Goal: Communication & Community: Share content

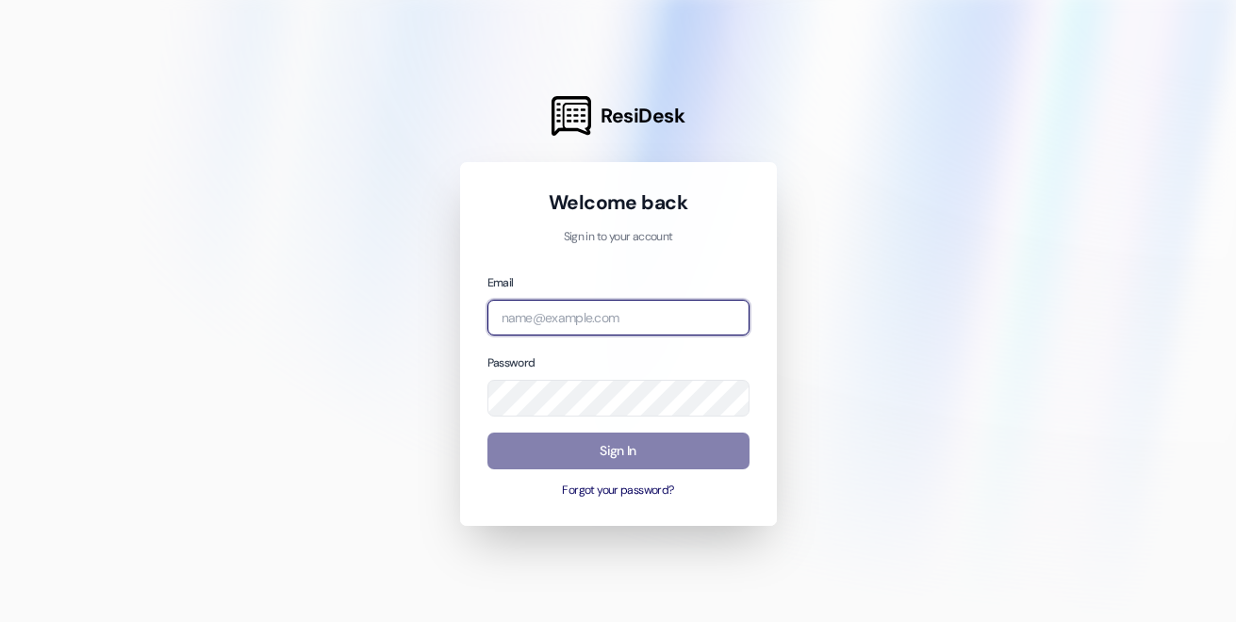
type input "[EMAIL_ADDRESS][DOMAIN_NAME]"
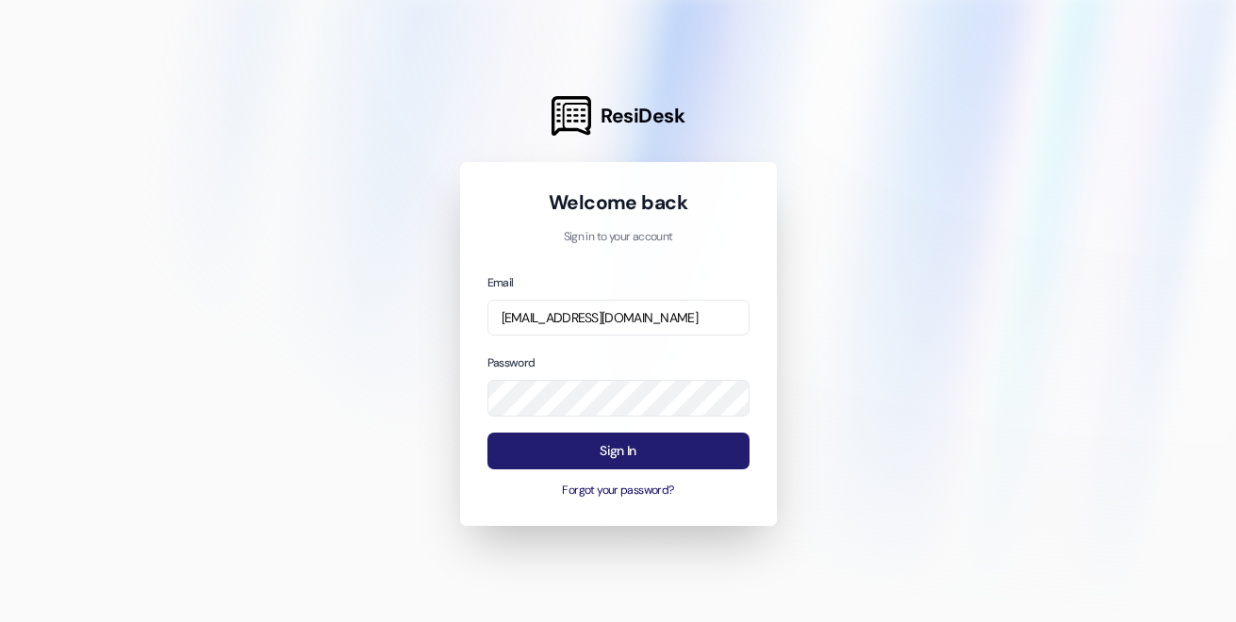
click at [628, 438] on button "Sign In" at bounding box center [618, 451] width 262 height 37
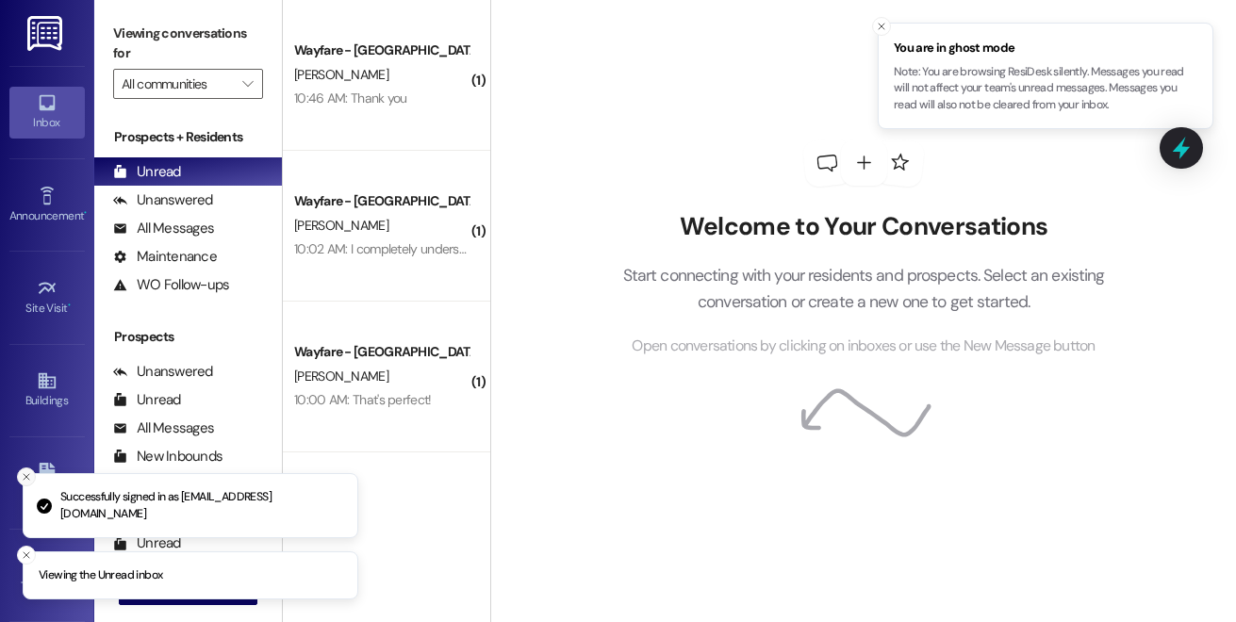
click at [25, 483] on icon "Close toast" at bounding box center [26, 476] width 11 height 11
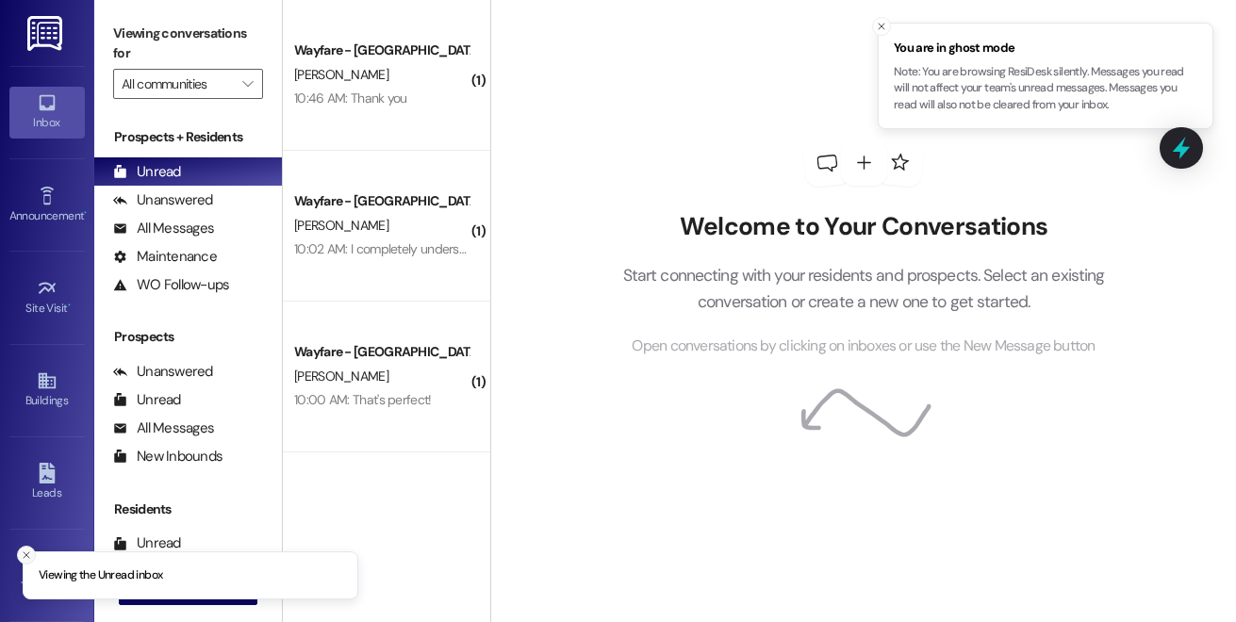
click at [25, 559] on icon "Close toast" at bounding box center [26, 555] width 11 height 11
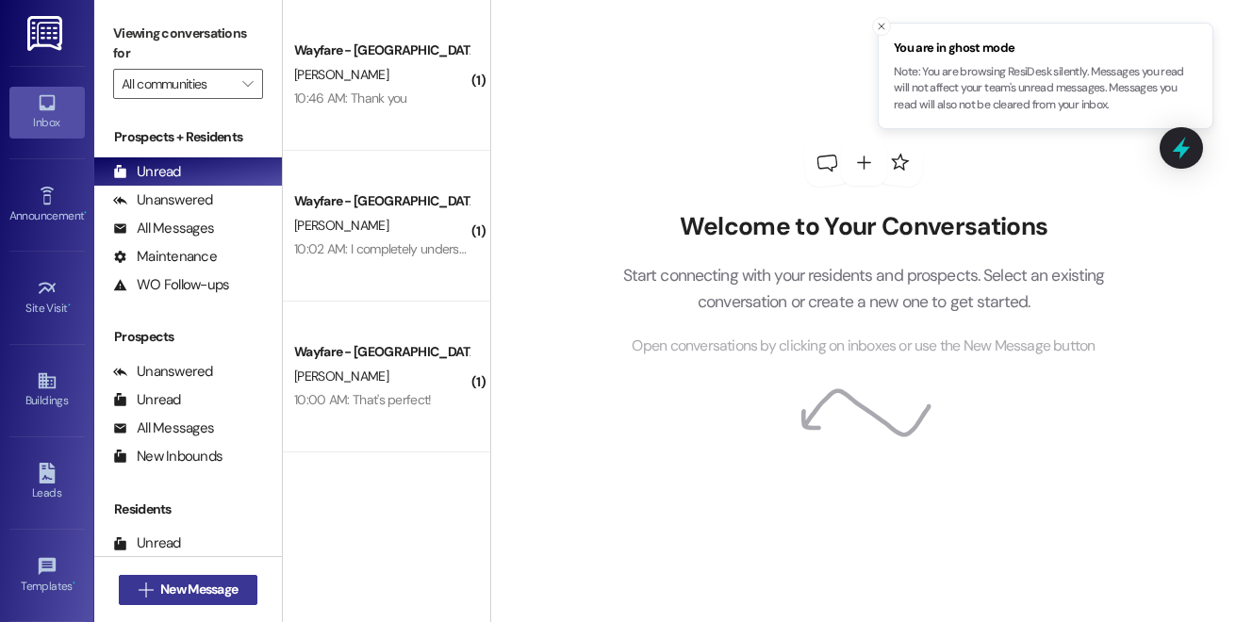
click at [146, 584] on icon "" at bounding box center [146, 590] width 14 height 15
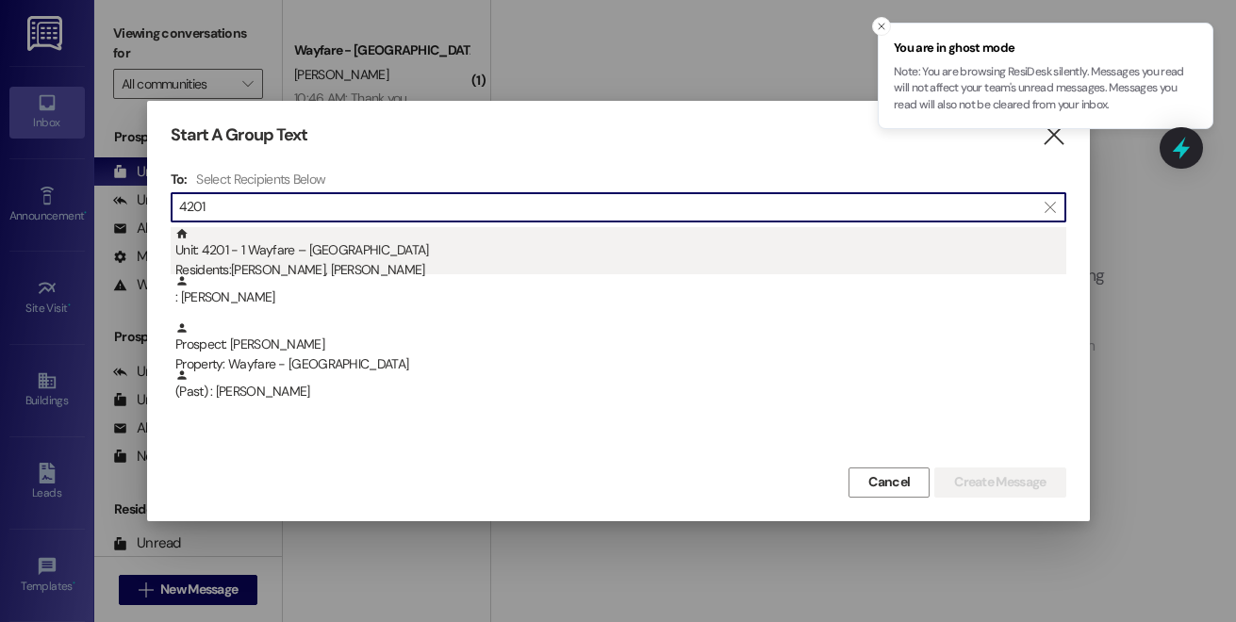
type input "4201"
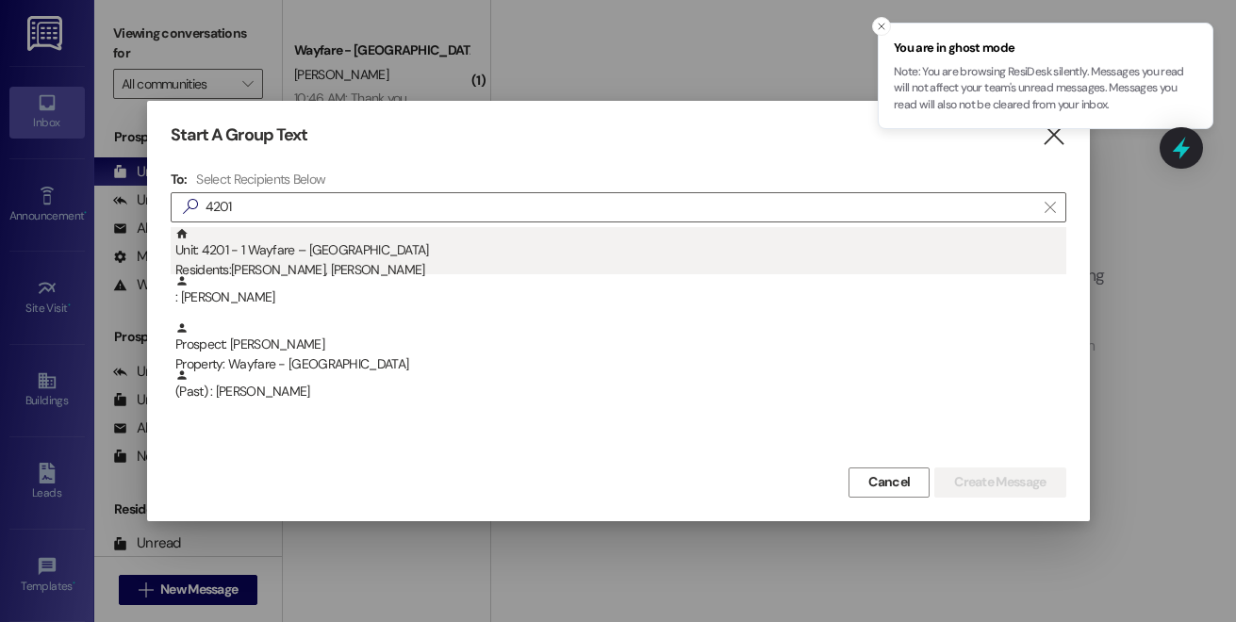
click at [284, 252] on div "Unit: 4201 - 1 Wayfare – [GEOGRAPHIC_DATA] Residents: [PERSON_NAME], [PERSON_NA…" at bounding box center [620, 254] width 891 height 54
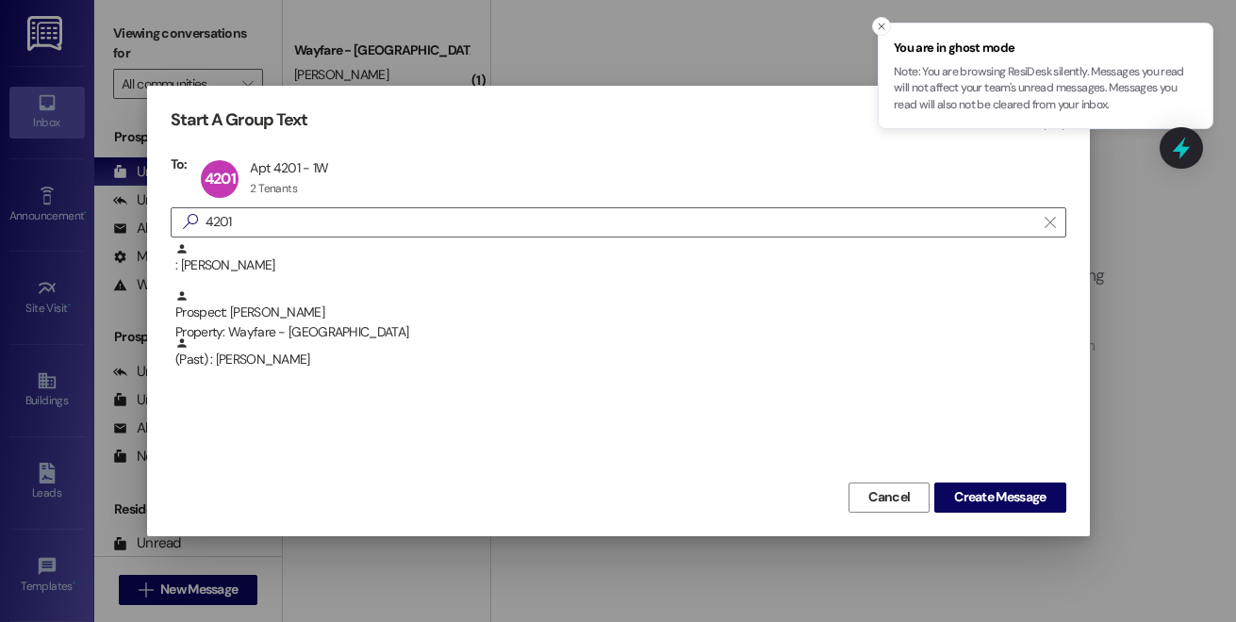
click at [957, 513] on div "Start A Group Text  To: 4201 Apt 4201 - 1W Apt 4201 - 1W 2 Tenants 2 Tenants c…" at bounding box center [618, 311] width 943 height 450
click at [970, 489] on span "Create Message" at bounding box center [999, 497] width 91 height 20
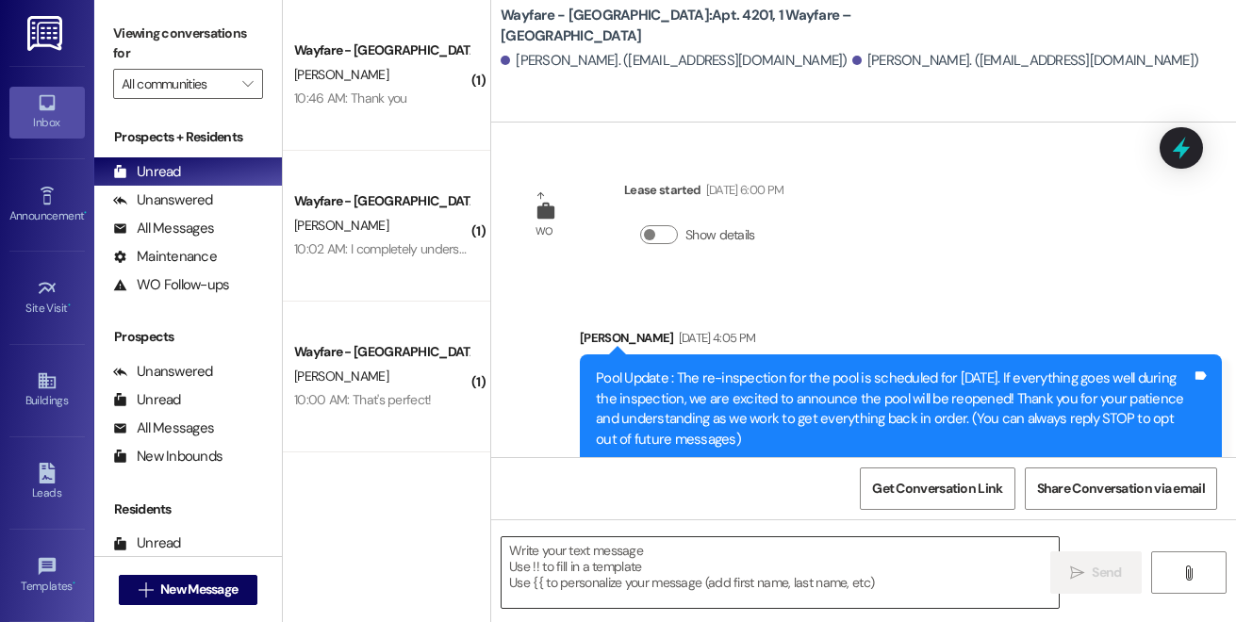
click at [600, 550] on textarea at bounding box center [780, 572] width 557 height 71
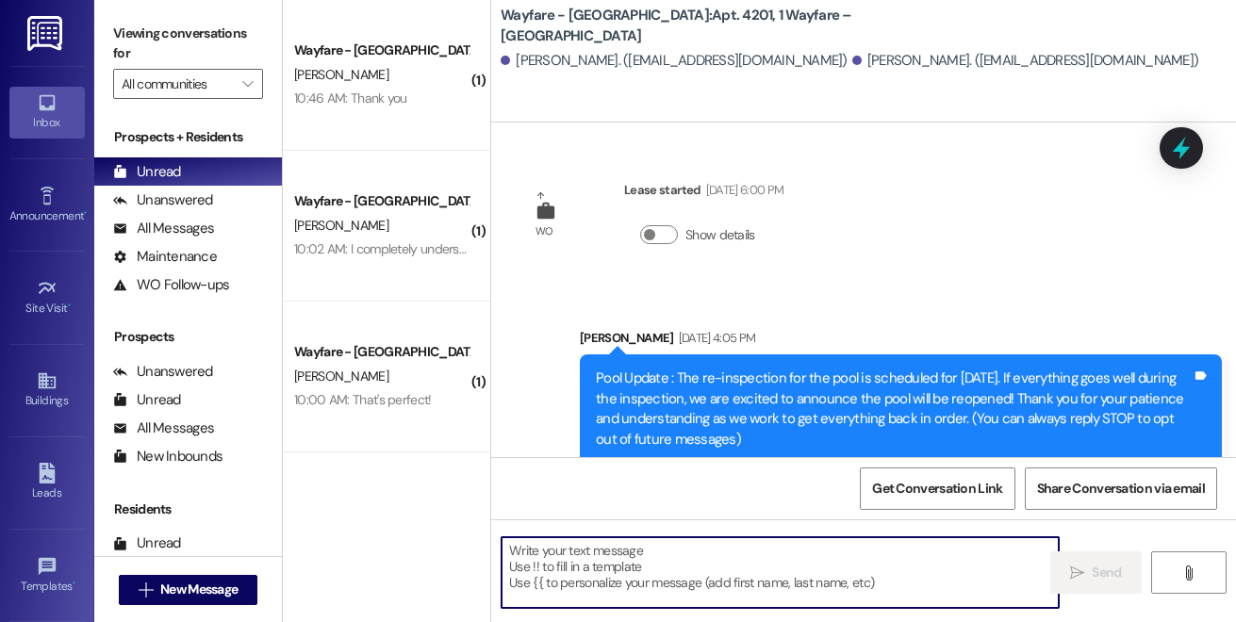
paste textarea "Attention Residents: The black Dodge with license plate starting with VTS must …"
type textarea "Attention Residents: The black Dodge with license plate starting with VTS must …"
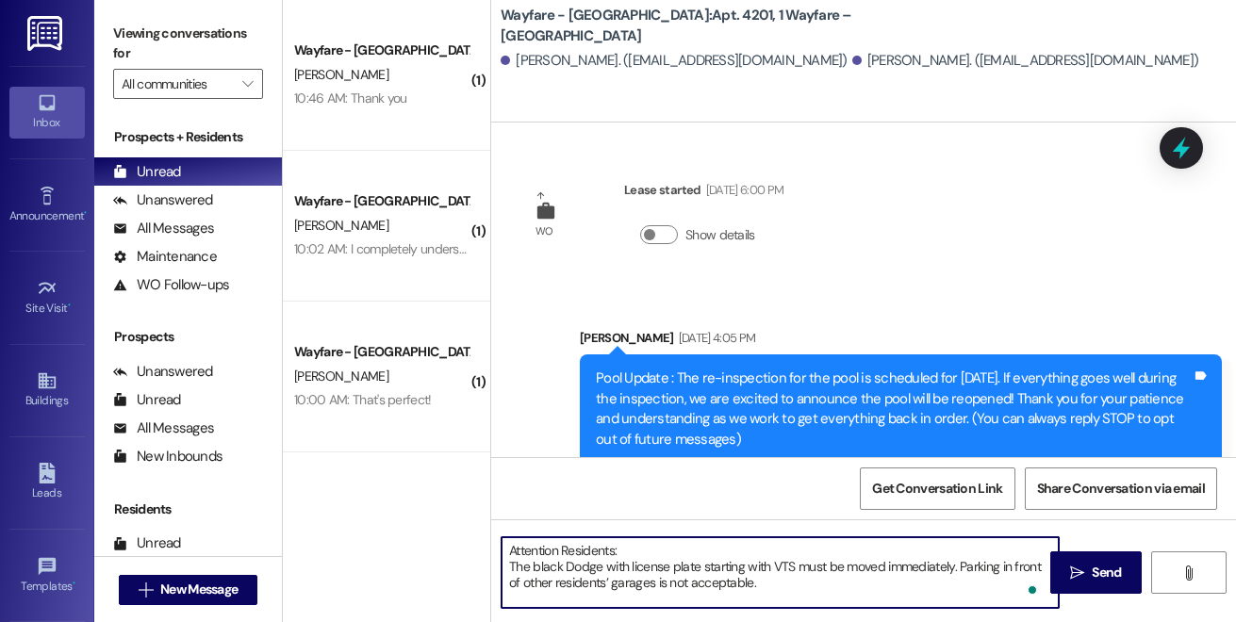
click at [628, 552] on textarea "Attention Residents: The black Dodge with license plate starting with VTS must …" at bounding box center [780, 572] width 557 height 71
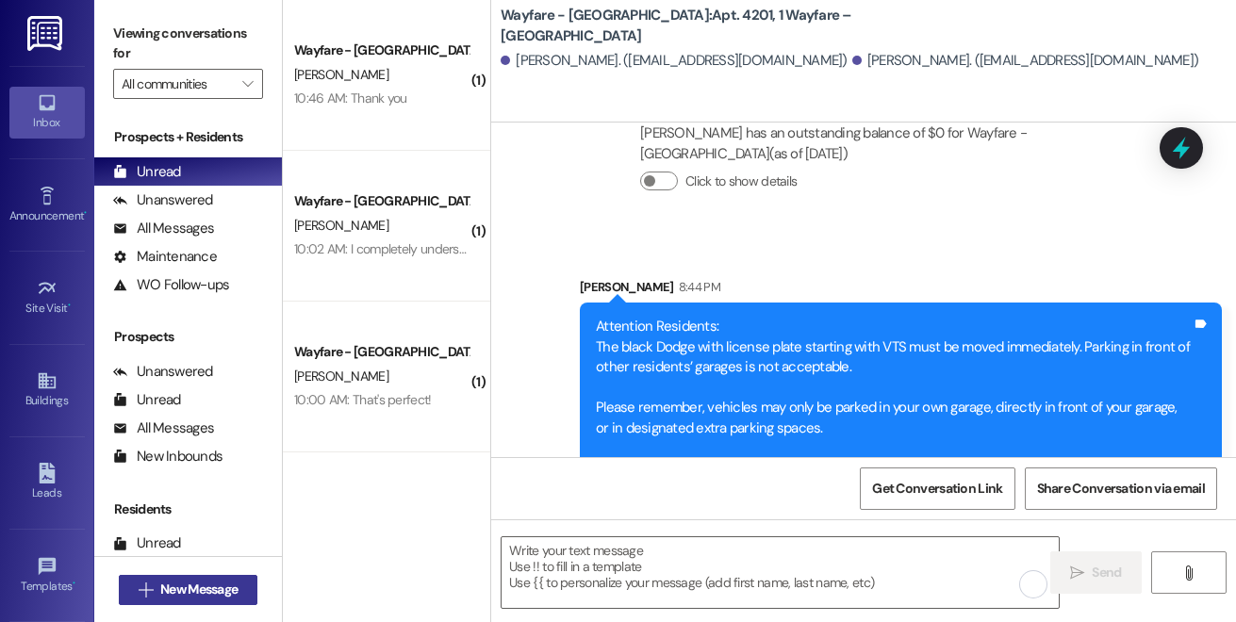
click at [204, 592] on span "New Message" at bounding box center [198, 590] width 77 height 20
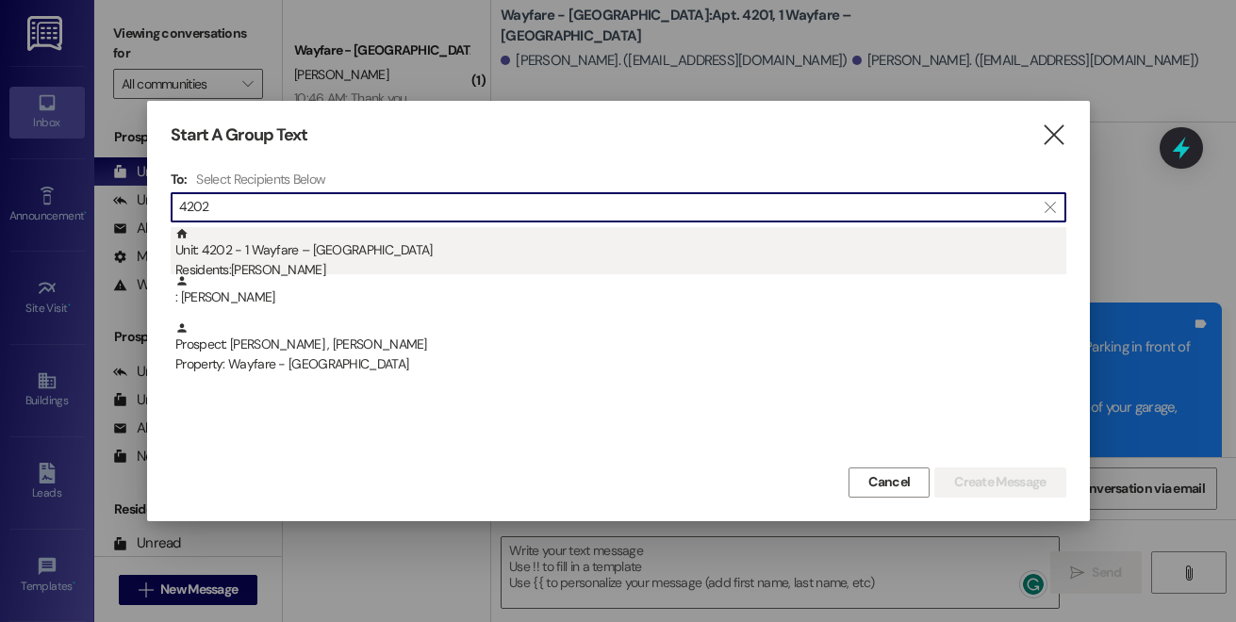
type input "4202"
click at [344, 253] on div "Unit: 4202 - 1 Wayfare – Cumberland Park Residents: Maha Hassan" at bounding box center [620, 254] width 891 height 54
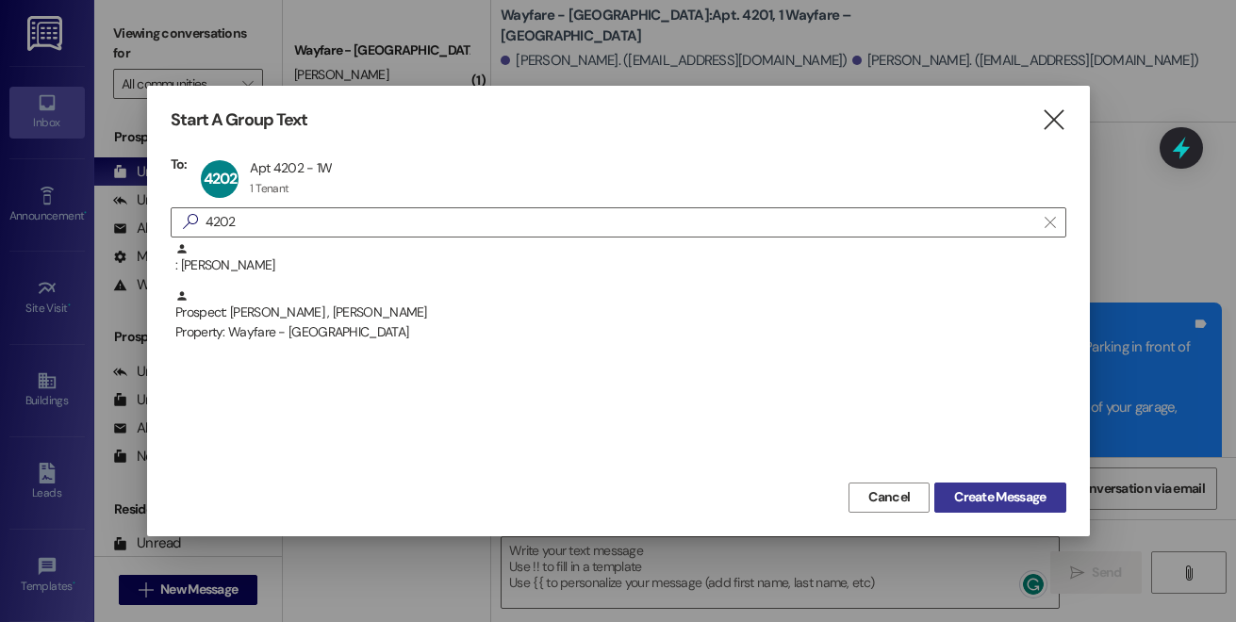
click at [964, 505] on span "Create Message" at bounding box center [999, 497] width 91 height 20
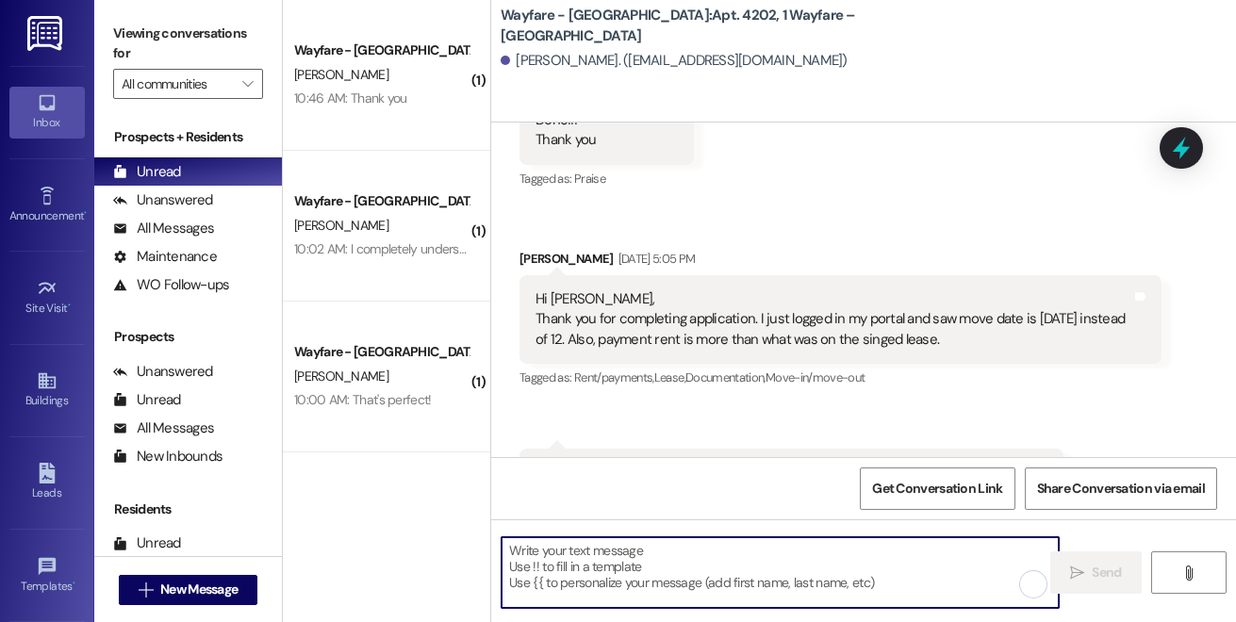
paste textarea "Attention Residents: The black Dodge with license plate starting with VTS must …"
click at [701, 567] on textarea at bounding box center [780, 572] width 557 height 71
type textarea "Attention Residents: The black Dodge with license plate starting with VTS must …"
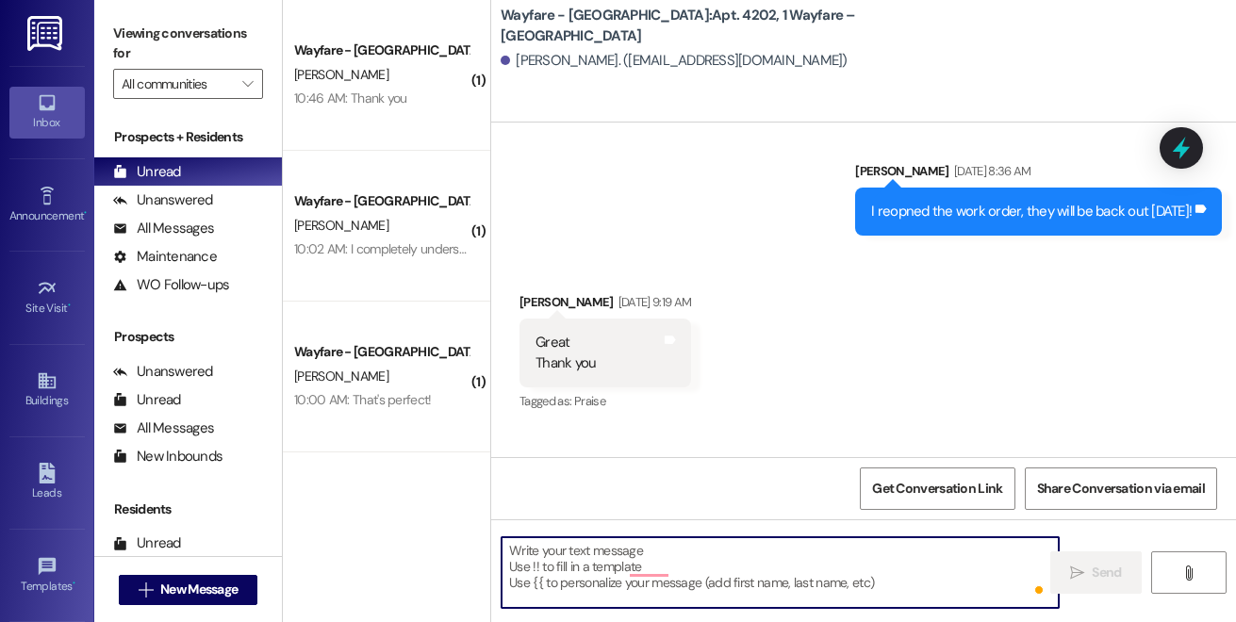
scroll to position [6127, 0]
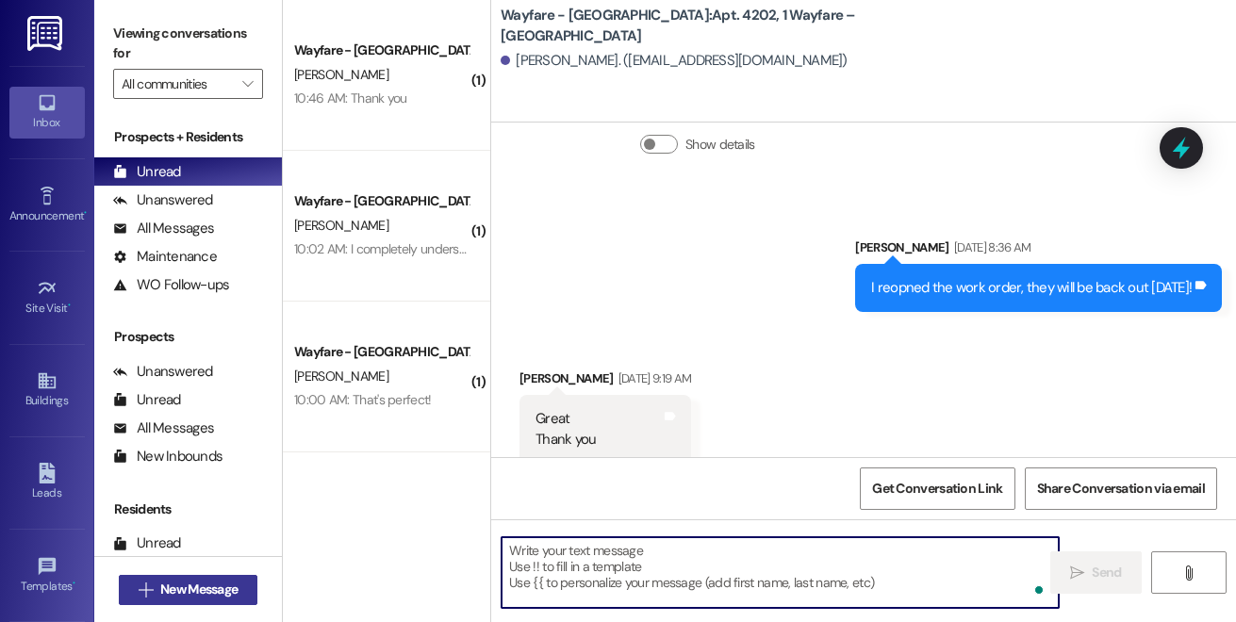
click at [233, 578] on button " New Message" at bounding box center [189, 590] width 140 height 30
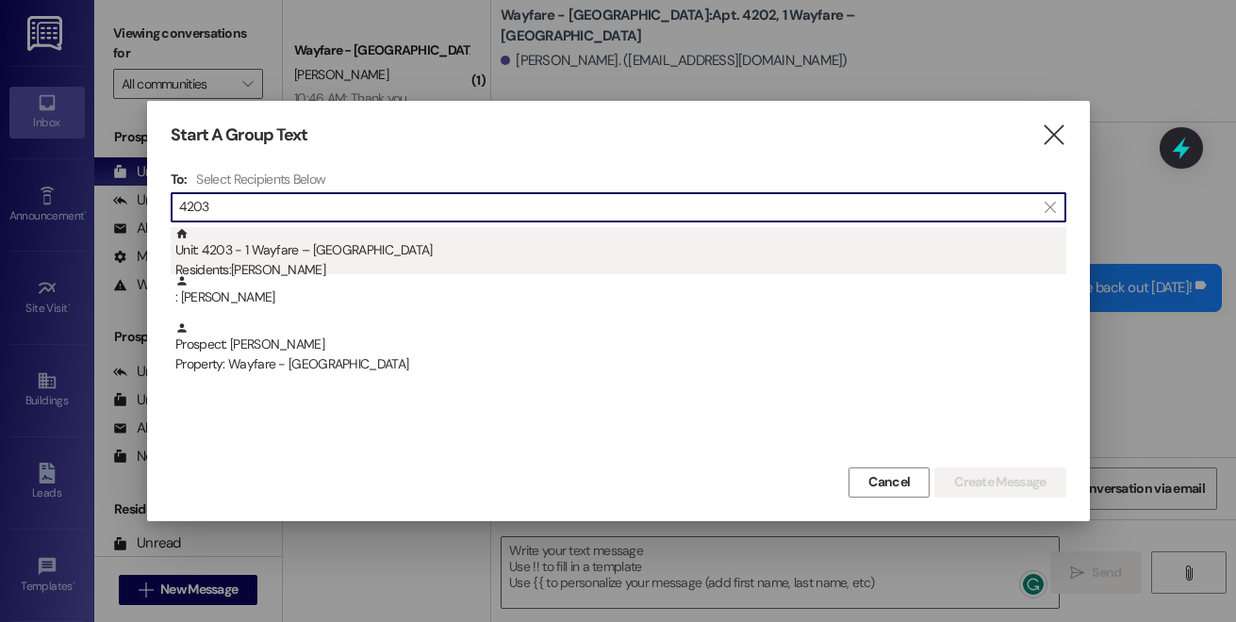
type input "4203"
click at [323, 242] on div "Unit: 4203 - 1 Wayfare – Cumberland Park Residents: Keren Acuna" at bounding box center [620, 254] width 891 height 54
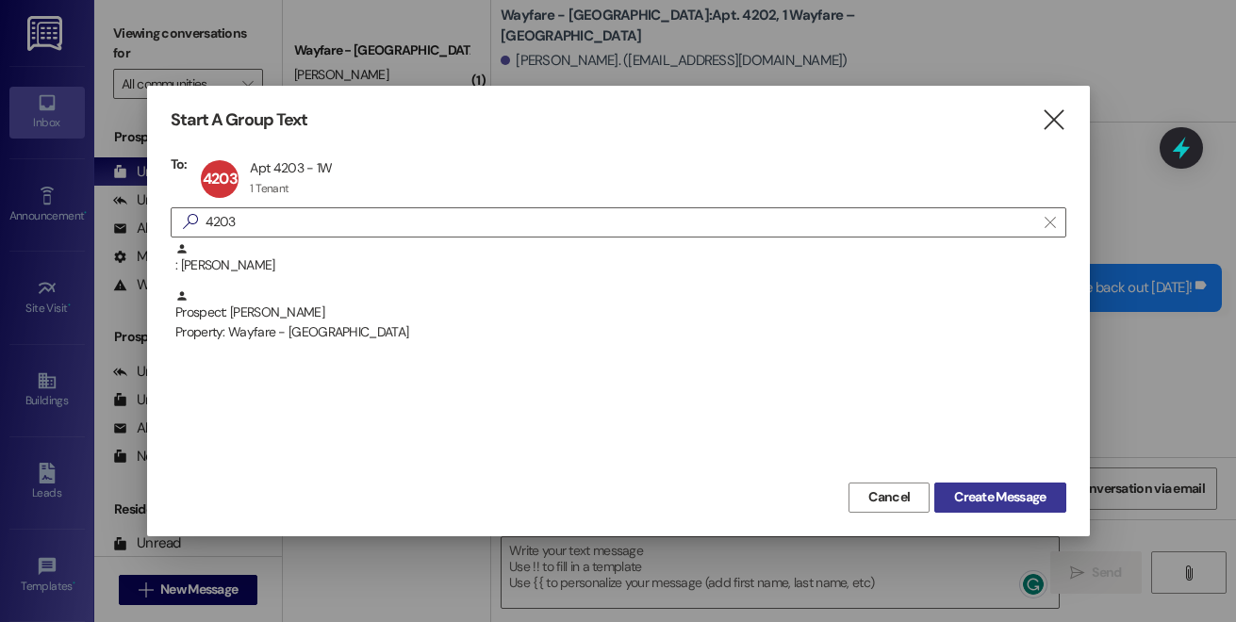
click at [987, 499] on span "Create Message" at bounding box center [999, 497] width 91 height 20
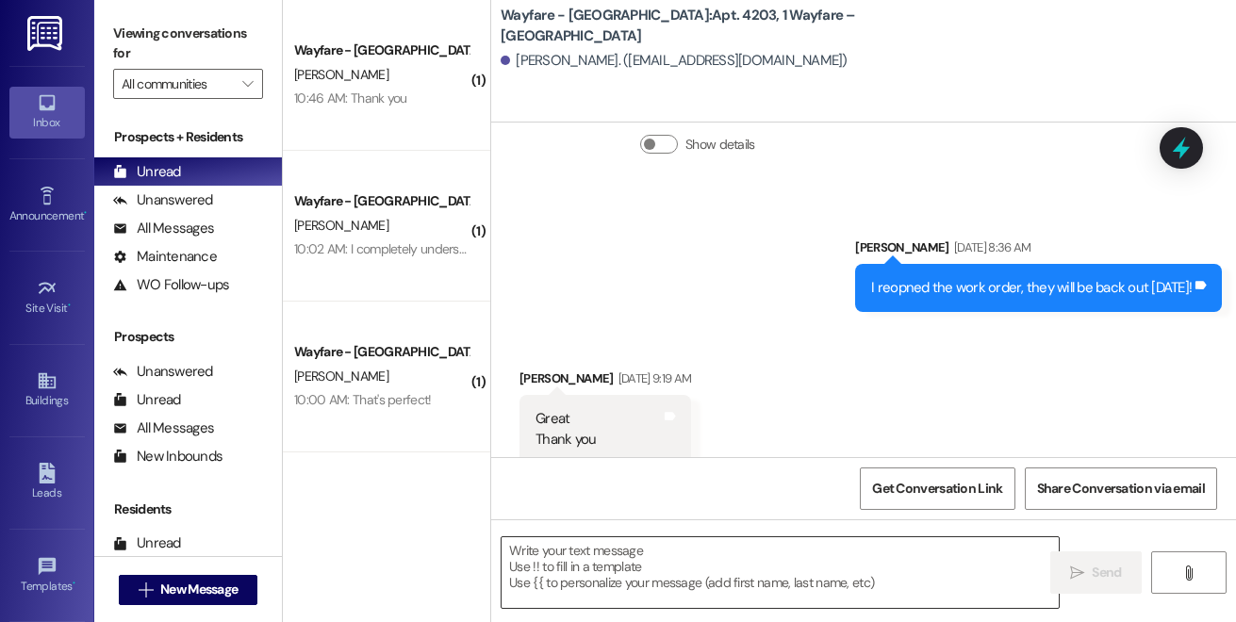
click at [648, 564] on textarea at bounding box center [780, 572] width 557 height 71
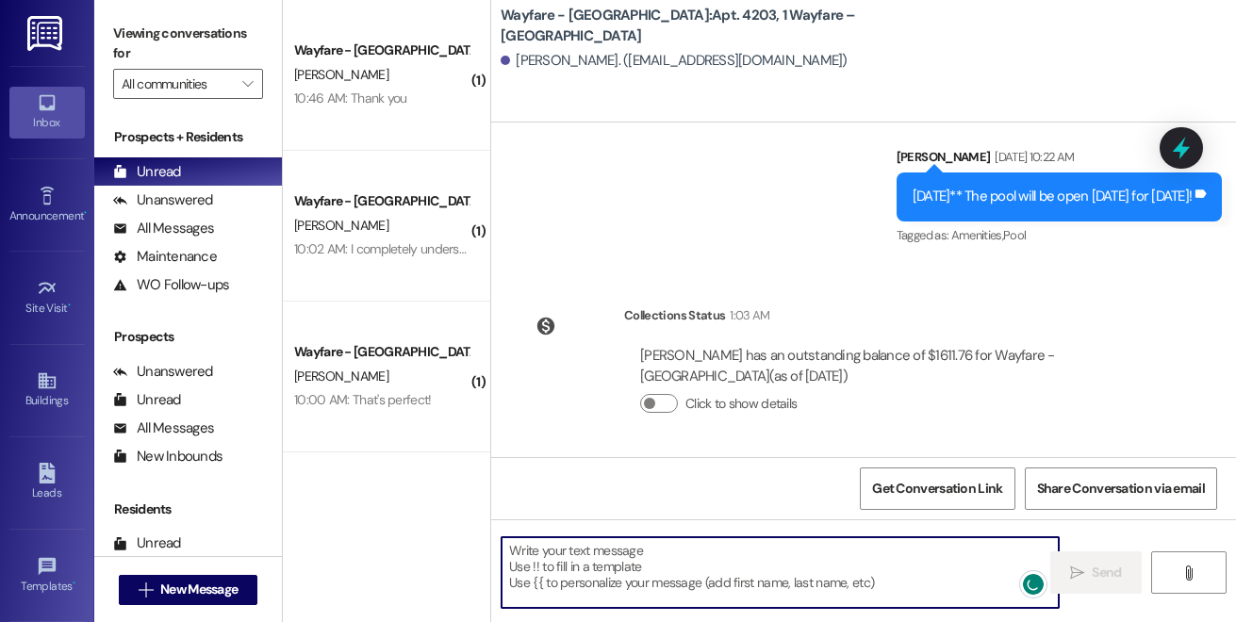
paste textarea "Attention Residents: The black Dodge with license plate starting with VTS must …"
type textarea "Attention Residents: The black Dodge with license plate starting with VTS must …"
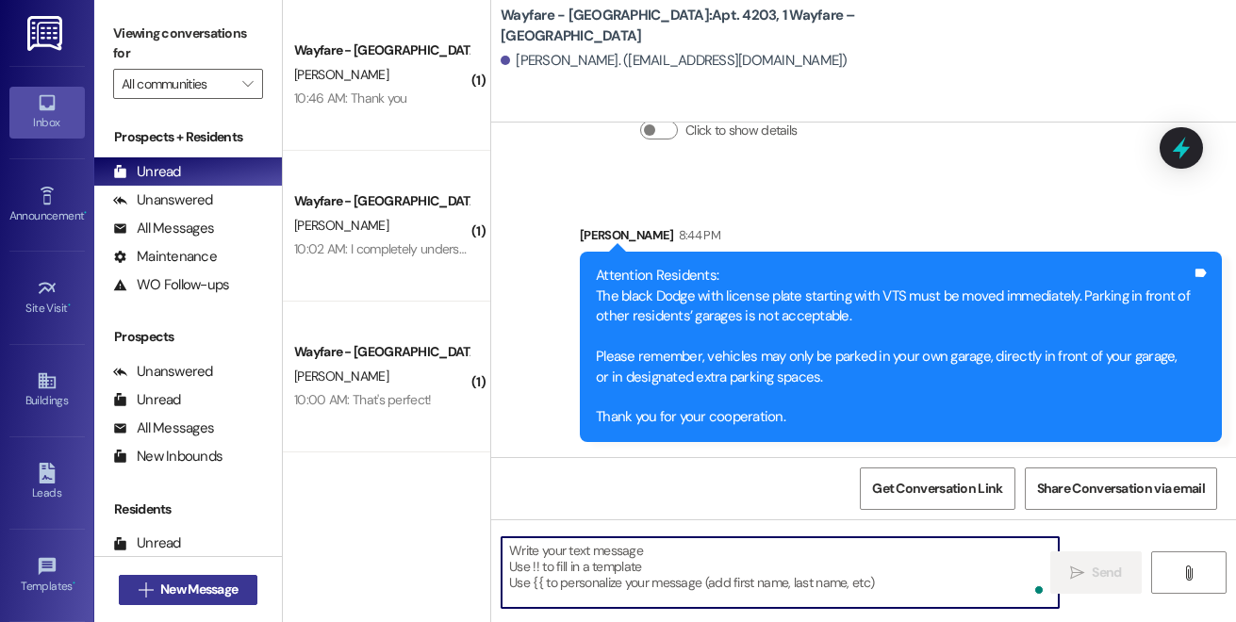
click at [234, 592] on span "New Message" at bounding box center [198, 590] width 77 height 20
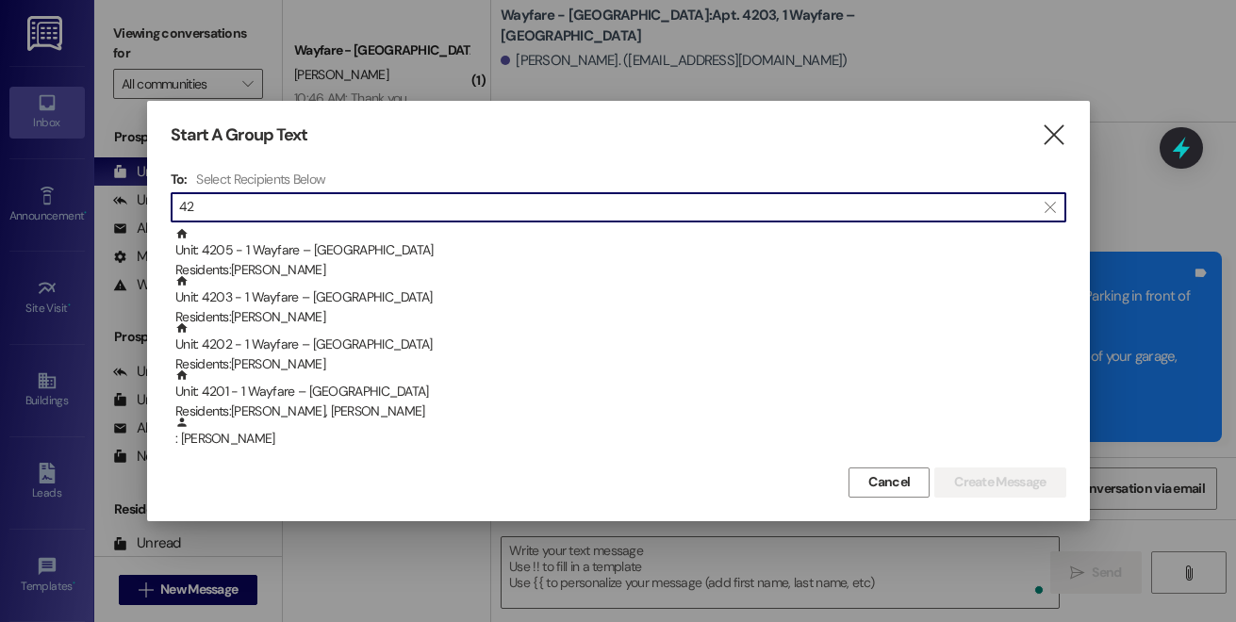
type input "4"
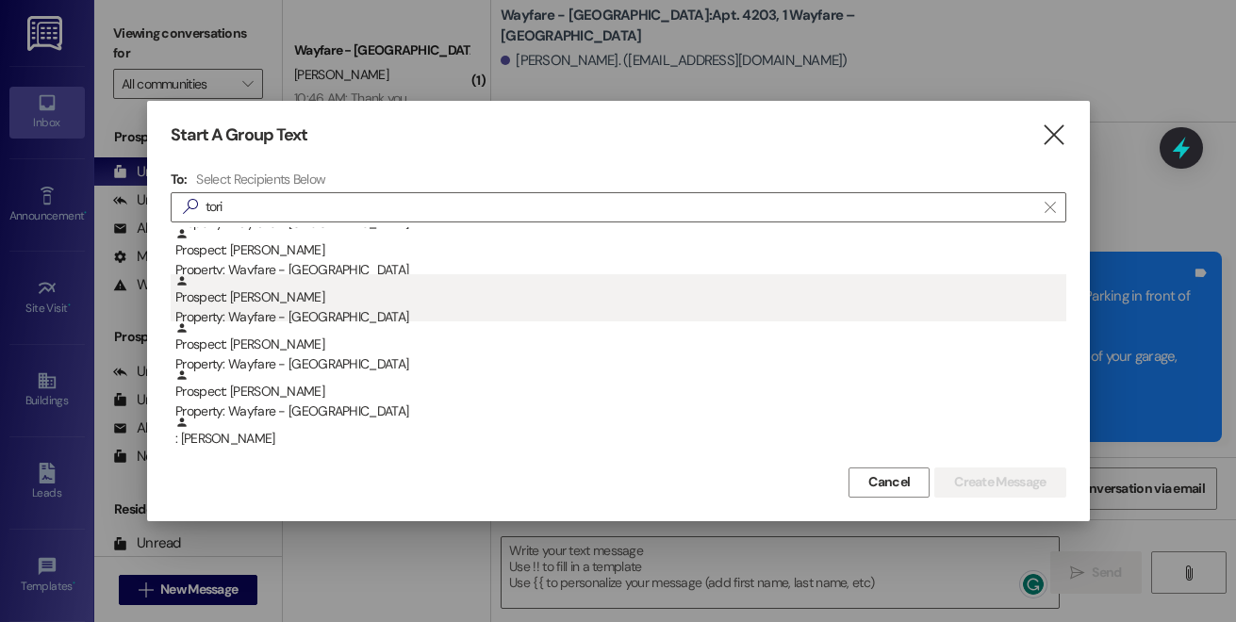
click at [353, 305] on div "Prospect: Tori Reynolds Property: Wayfare - Cumberland Park" at bounding box center [620, 301] width 891 height 54
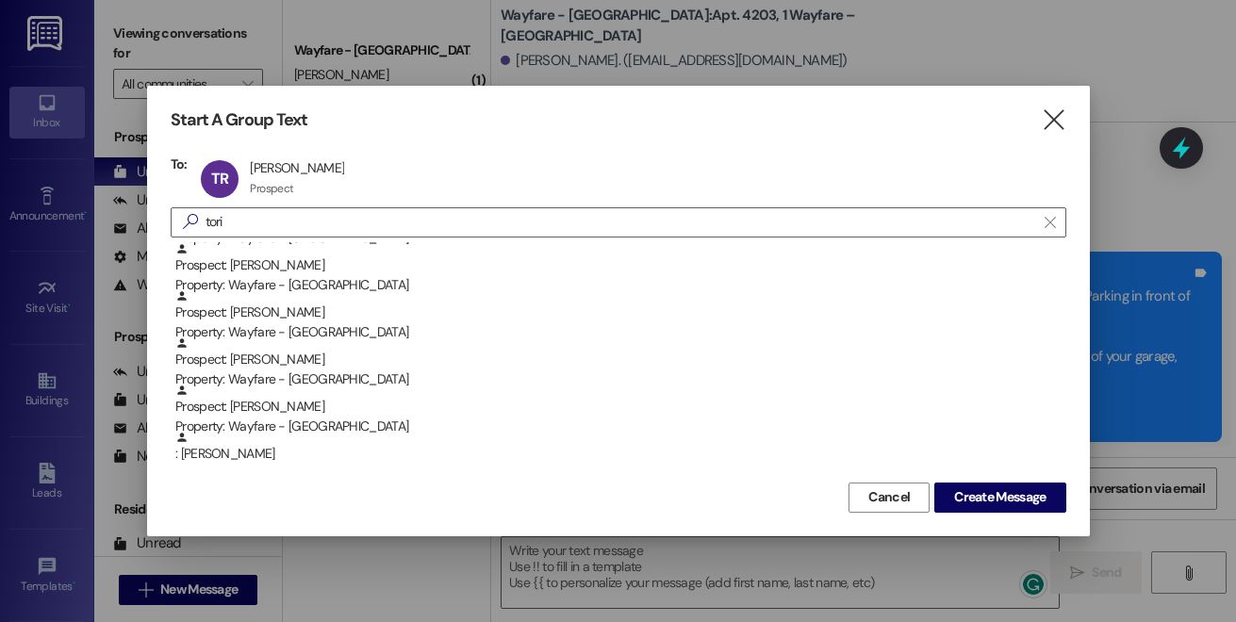
scroll to position [424, 0]
click at [351, 229] on input "tori" at bounding box center [607, 222] width 856 height 26
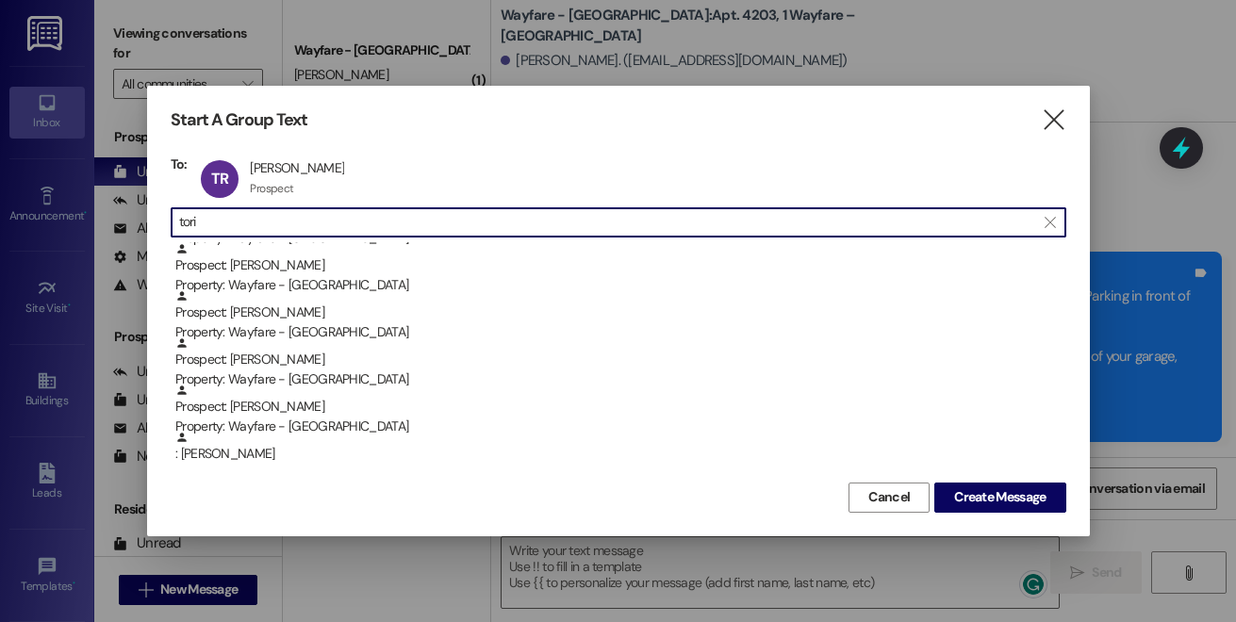
click at [351, 229] on input "tori" at bounding box center [607, 222] width 856 height 26
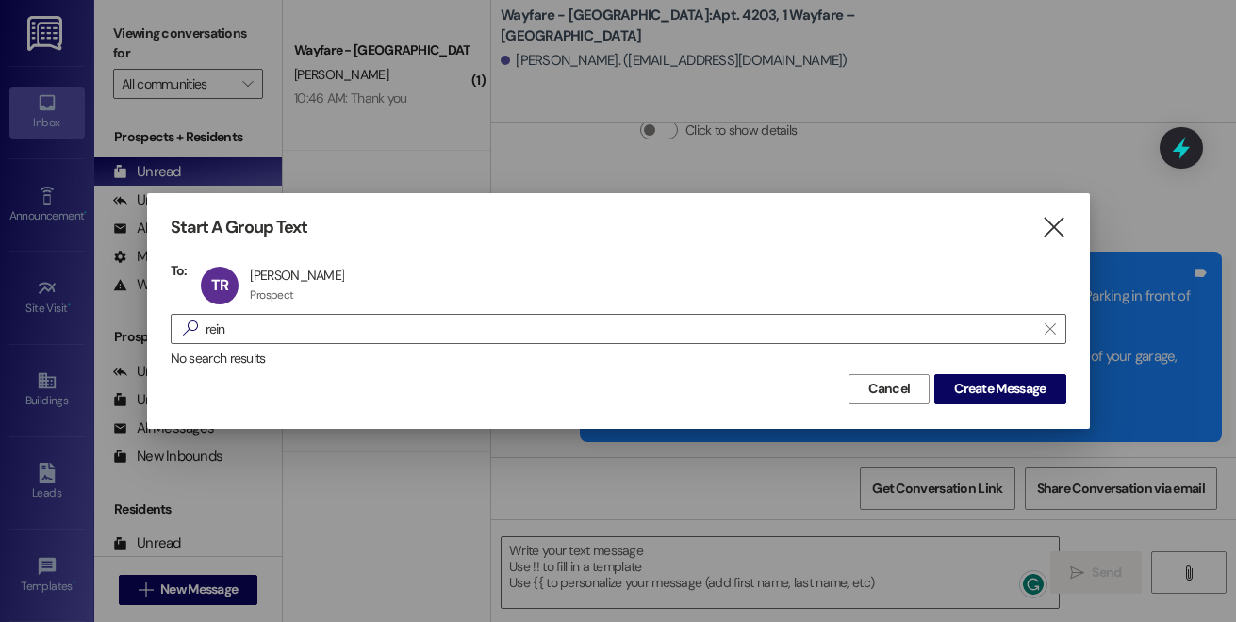
drag, startPoint x: 351, startPoint y: 229, endPoint x: 365, endPoint y: 264, distance: 37.6
click at [365, 264] on div "TR Tori Reynolds Tori Reynolds Prospect Prospect click to remove" at bounding box center [620, 285] width 849 height 47
click at [316, 329] on input "rein" at bounding box center [607, 329] width 856 height 26
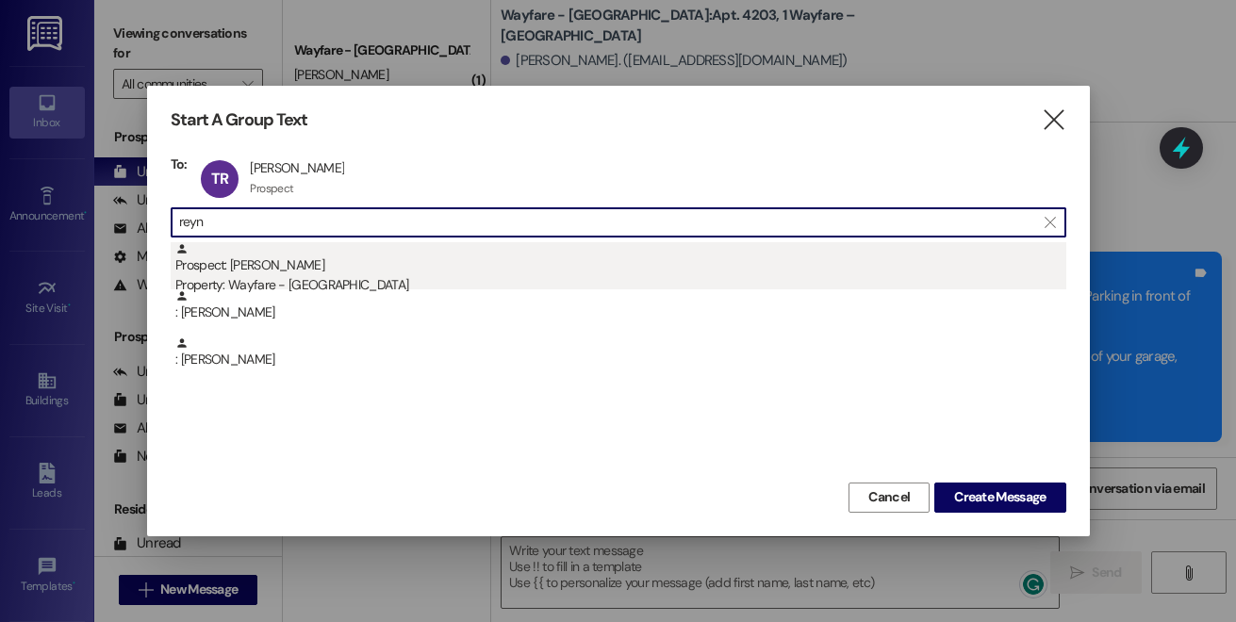
type input "reyn"
click at [275, 275] on div "Property: Wayfare - [GEOGRAPHIC_DATA]" at bounding box center [620, 285] width 891 height 20
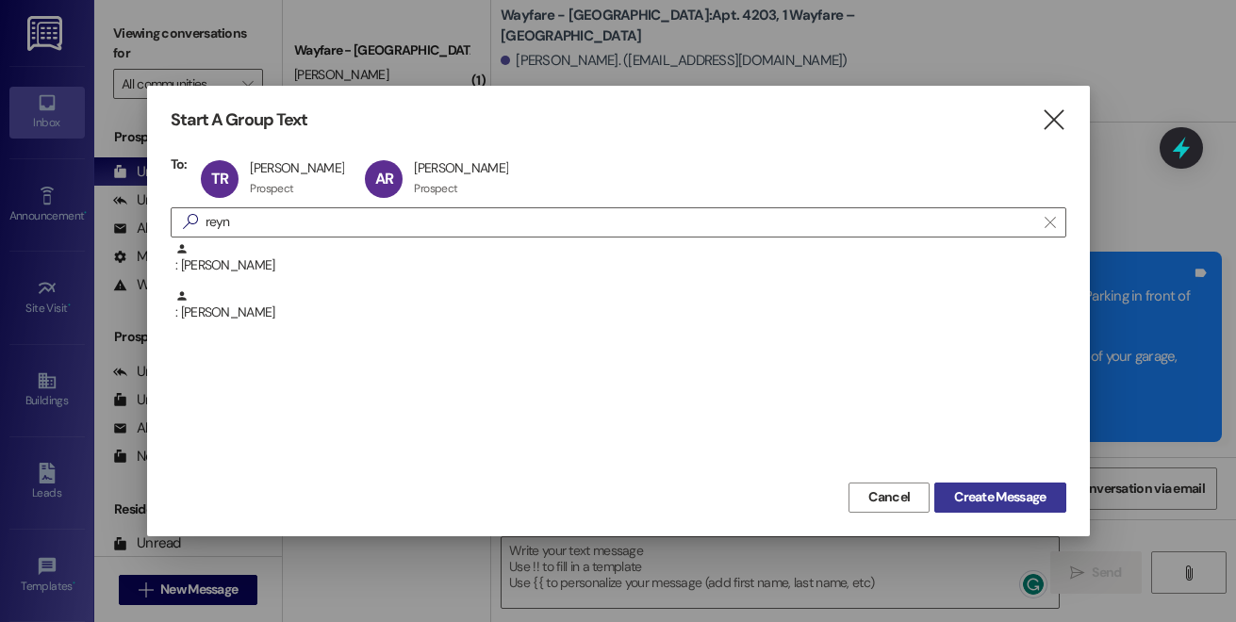
click at [995, 491] on span "Create Message" at bounding box center [999, 497] width 91 height 20
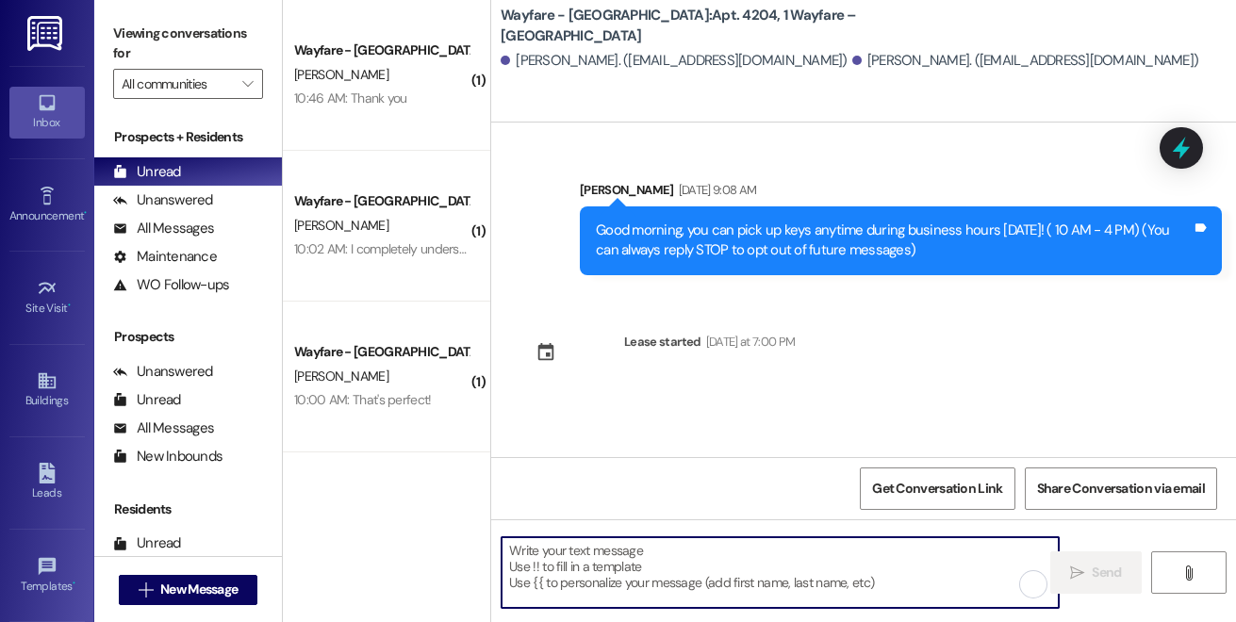
click at [710, 567] on textarea at bounding box center [780, 572] width 557 height 71
paste textarea "Attention Residents: The black Dodge with license plate starting with VTS must …"
type textarea "Attention Residents: The black Dodge with license plate starting with VTS must …"
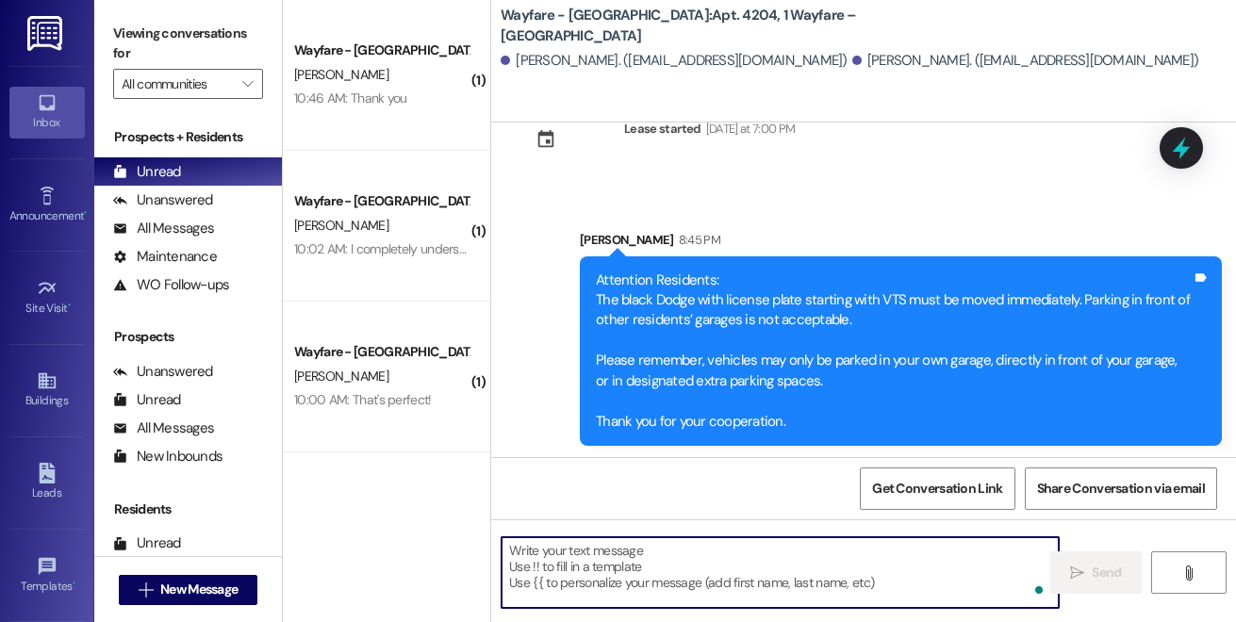
scroll to position [212, 0]
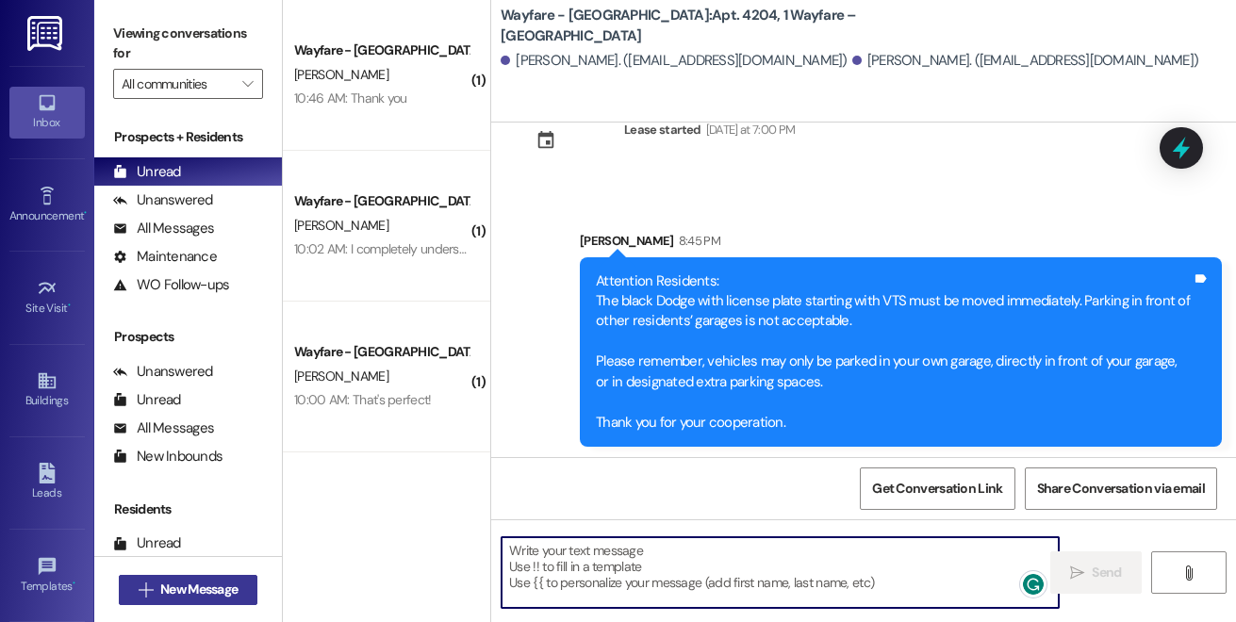
click at [223, 590] on span "New Message" at bounding box center [198, 590] width 77 height 20
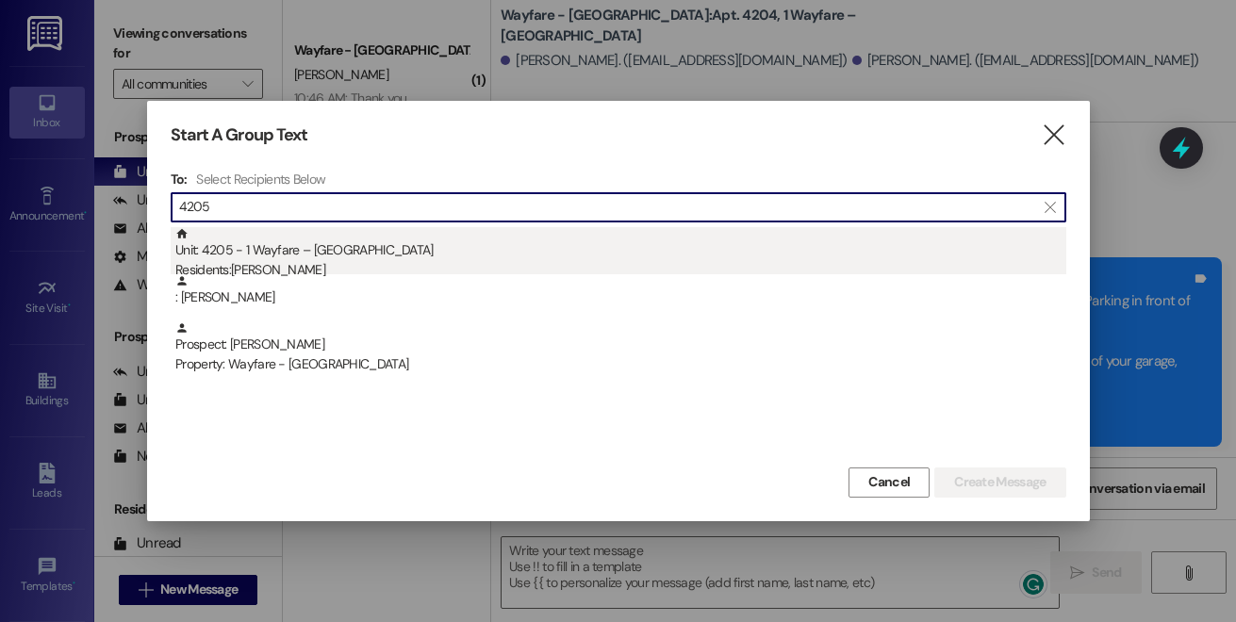
type input "4205"
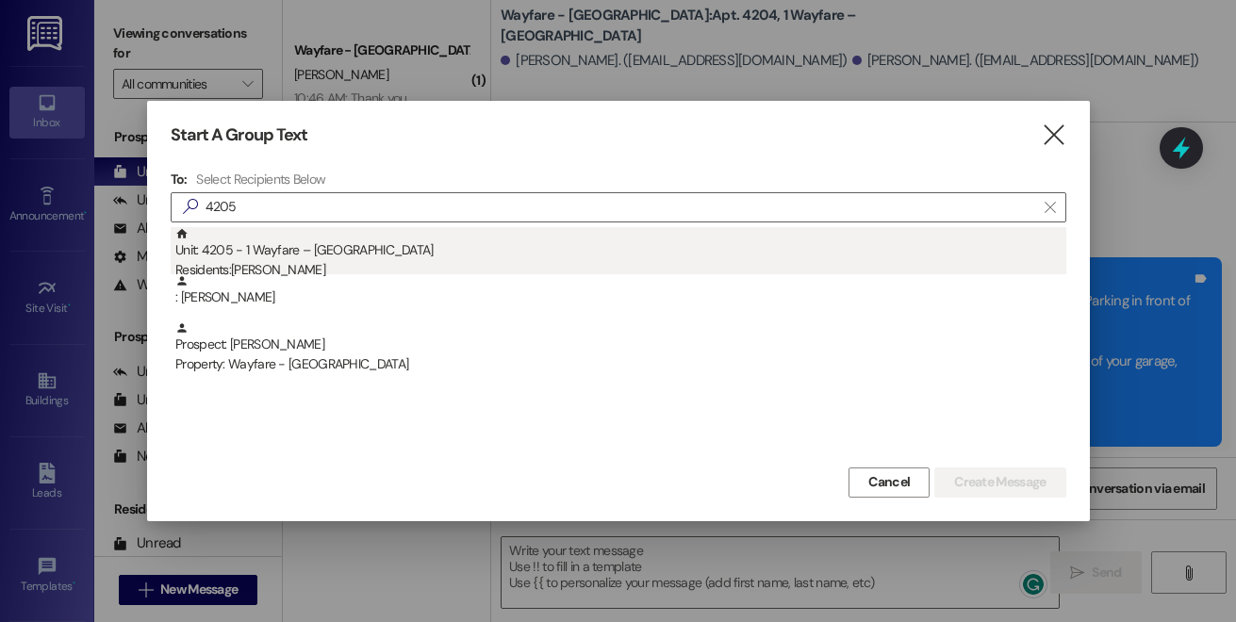
click at [343, 256] on div "Unit: 4205 - 1 Wayfare – Cumberland Park Residents: Colin Schuster" at bounding box center [620, 254] width 891 height 54
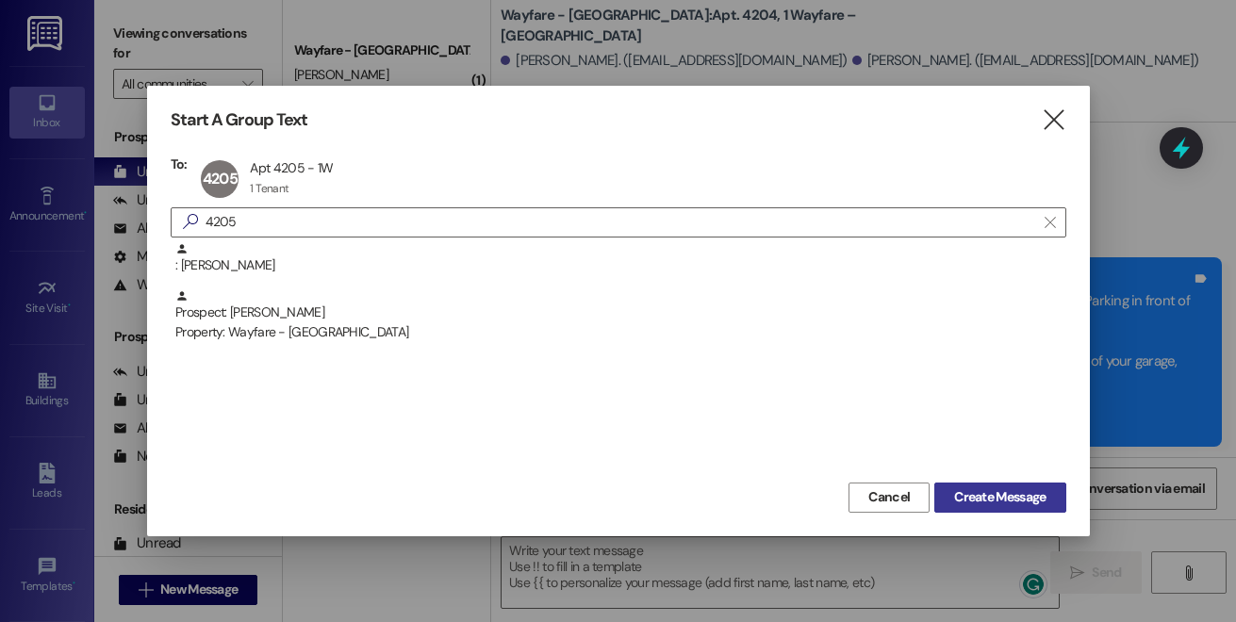
click at [979, 498] on span "Create Message" at bounding box center [999, 497] width 91 height 20
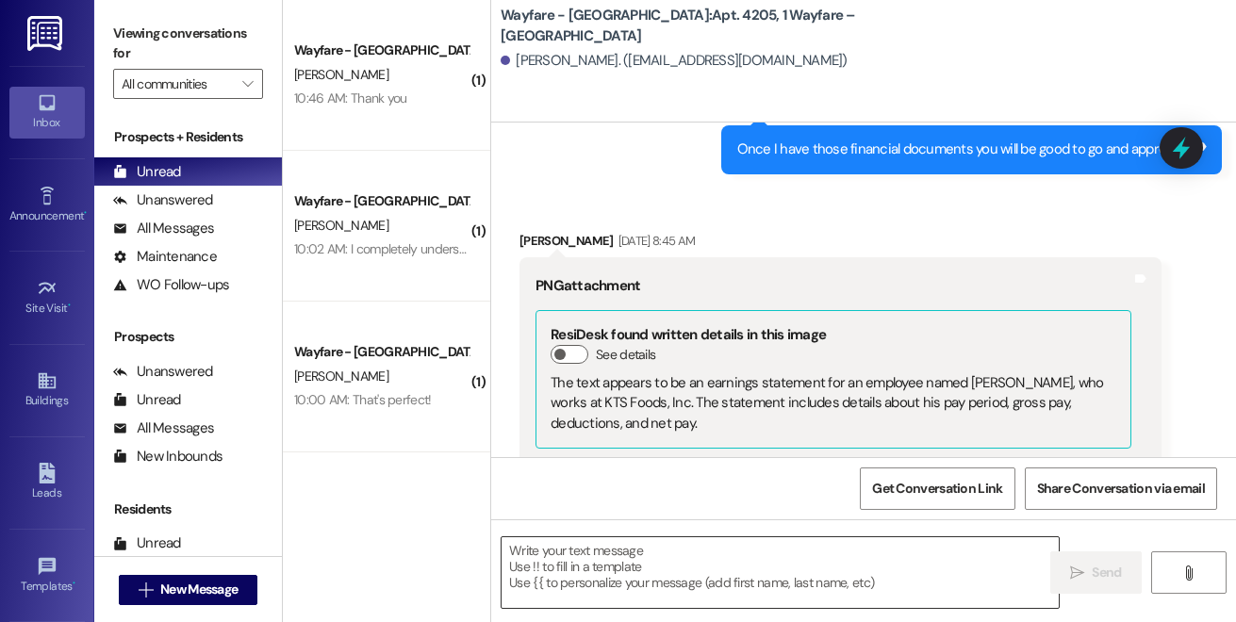
click at [604, 564] on textarea at bounding box center [780, 572] width 557 height 71
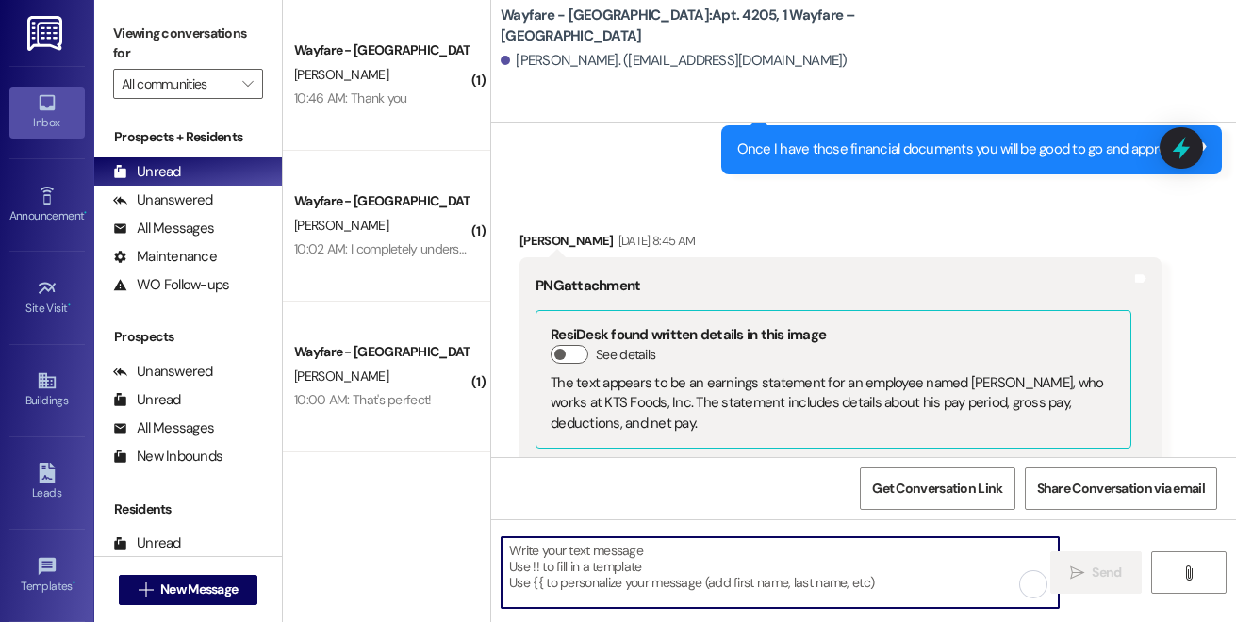
click at [604, 564] on textarea at bounding box center [780, 572] width 557 height 71
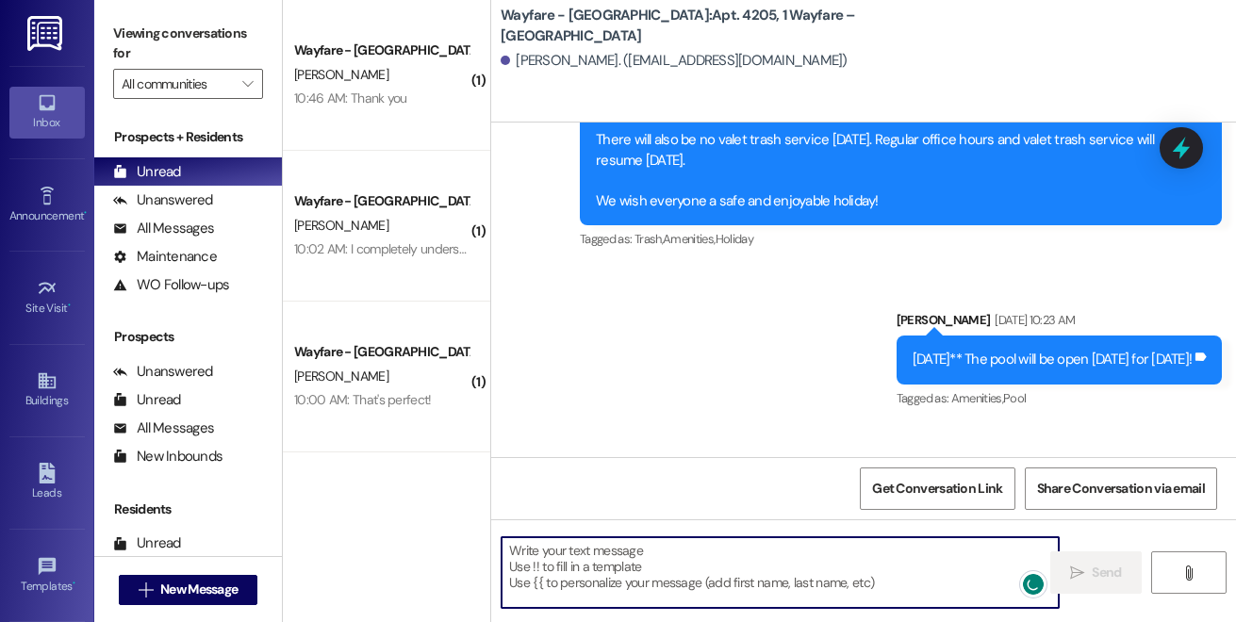
paste textarea "Attention Residents: The black Dodge with license plate starting with VTS must …"
type textarea "Attention Residents: The black Dodge with license plate starting with VTS must …"
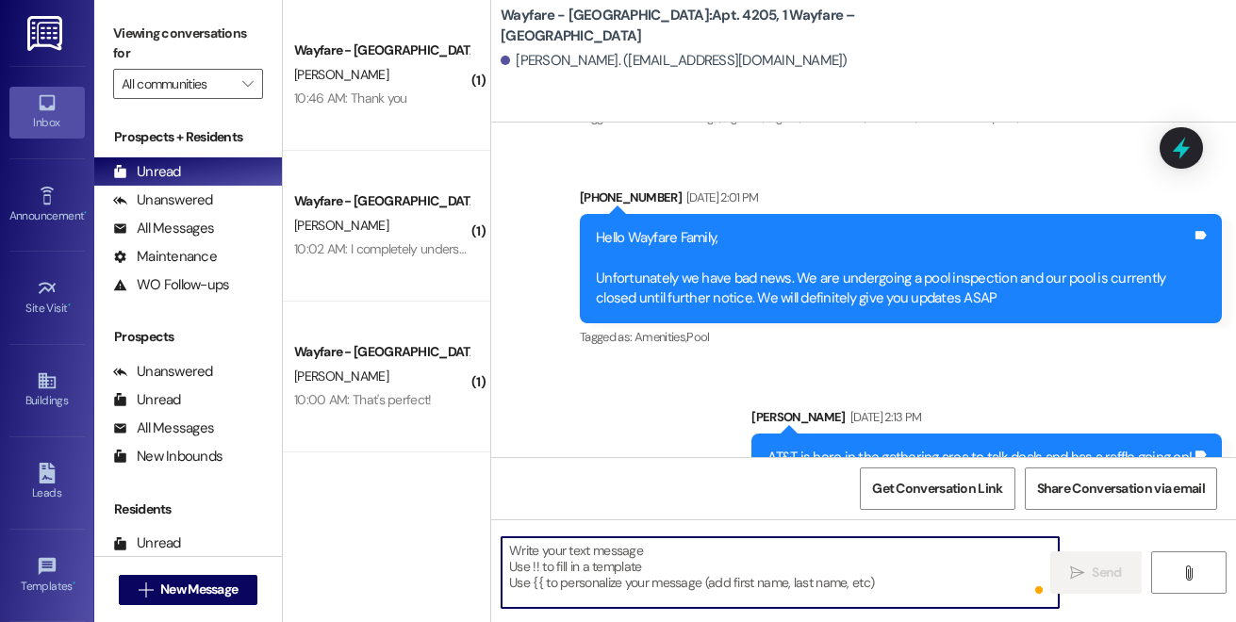
scroll to position [5907, 0]
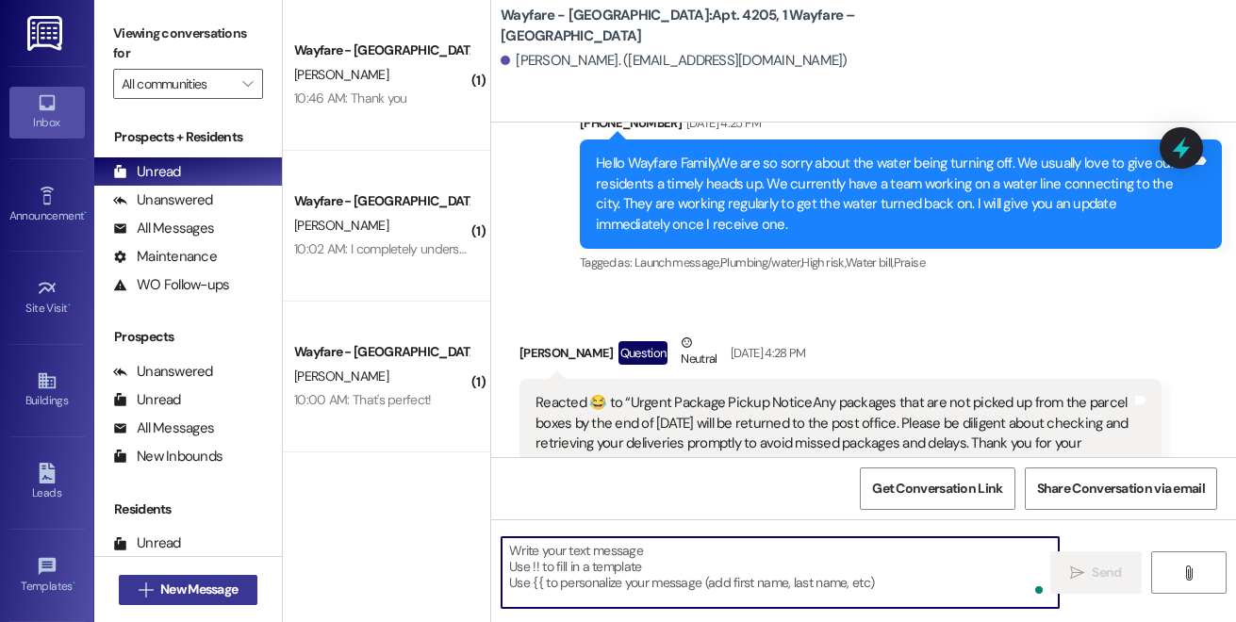
click at [220, 584] on span "New Message" at bounding box center [198, 590] width 77 height 20
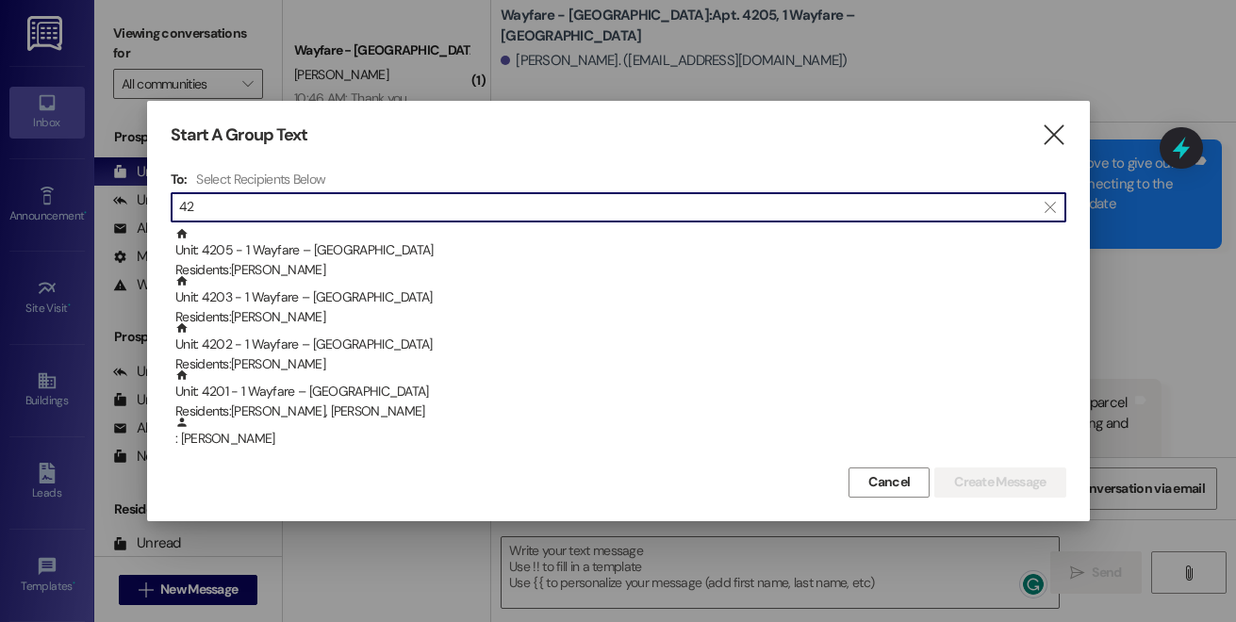
type input "4"
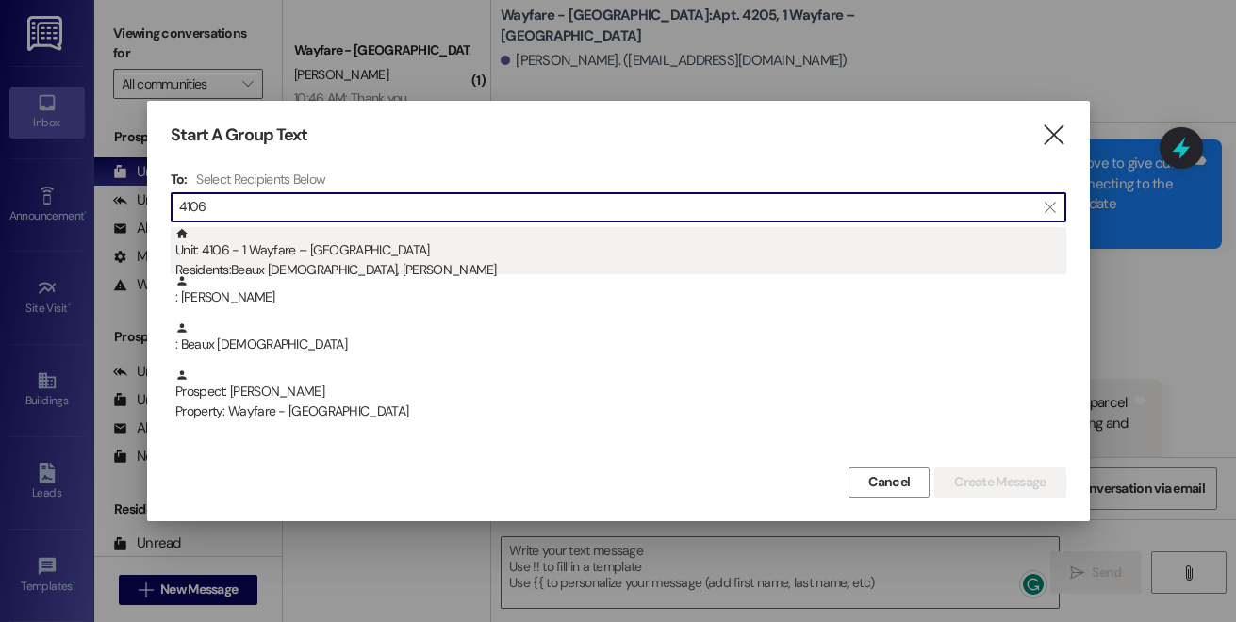
type input "4106"
click at [355, 260] on div "Residents: Beaux Christian, Alyssa Gonzalez" at bounding box center [620, 270] width 891 height 20
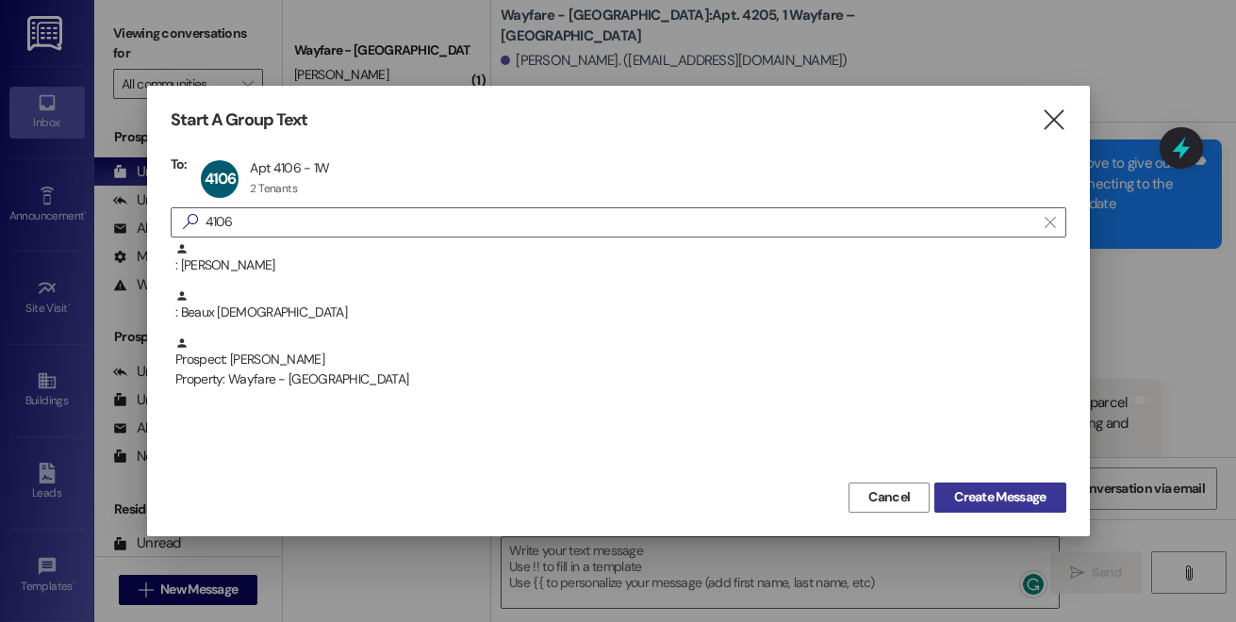
click at [954, 503] on span "Create Message" at bounding box center [999, 497] width 91 height 20
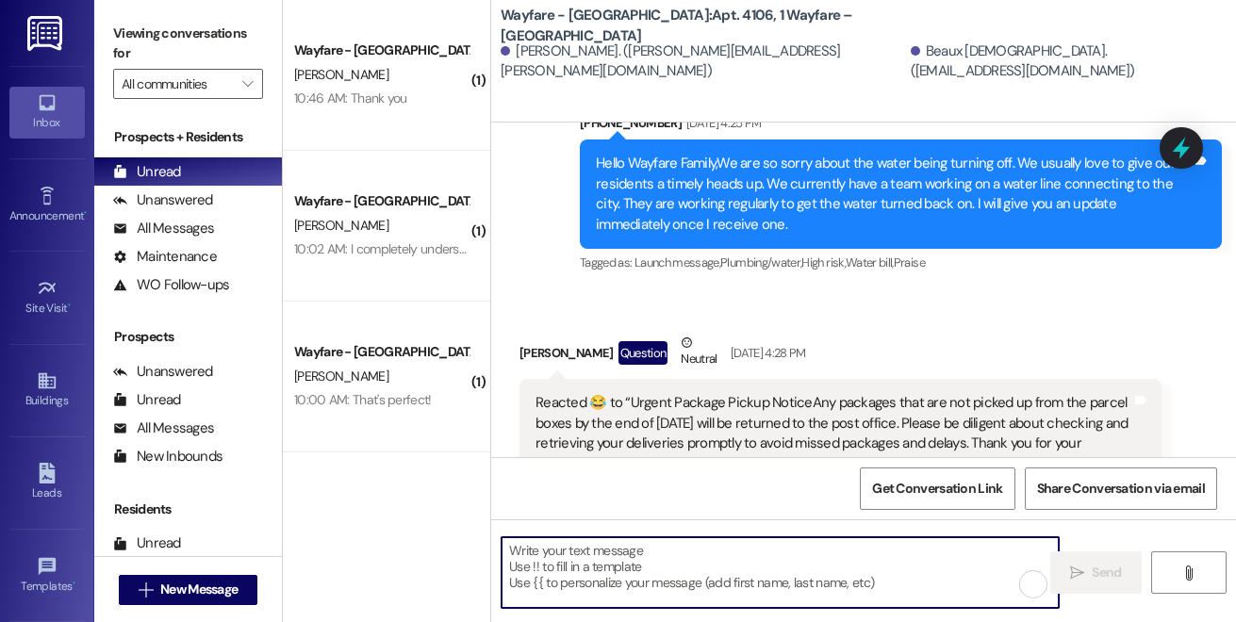
click at [648, 560] on textarea at bounding box center [780, 572] width 557 height 71
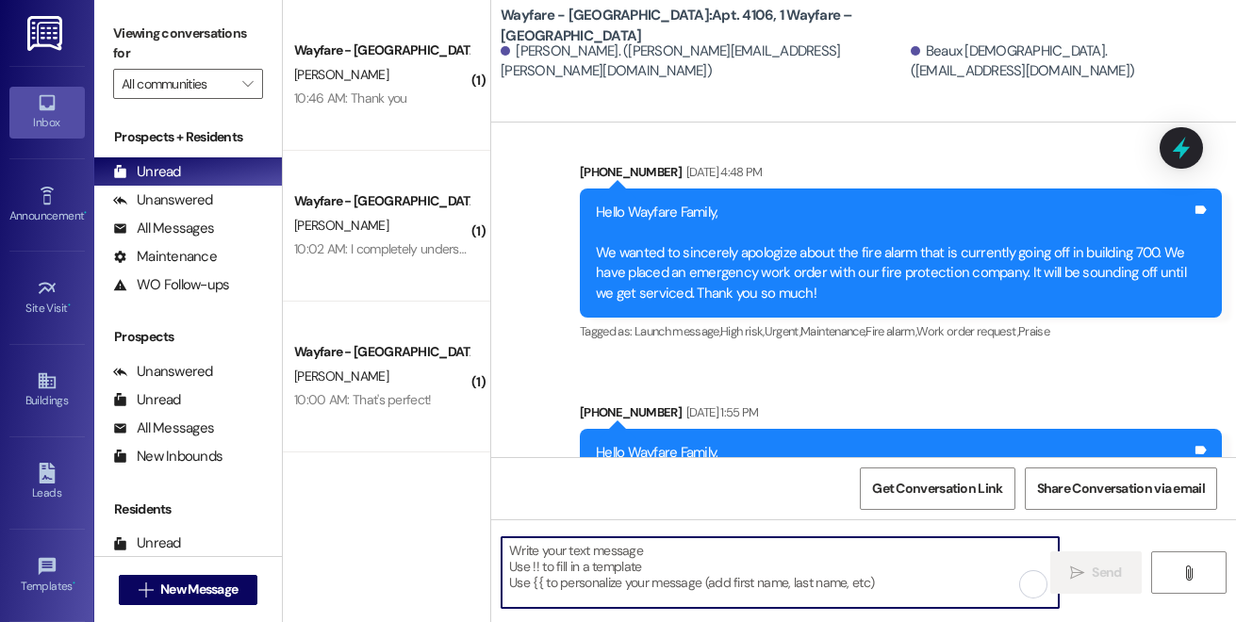
paste textarea "Attention Residents: The black Dodge with license plate starting with VTS must …"
type textarea "Attention Residents: The black Dodge with license plate starting with VTS must …"
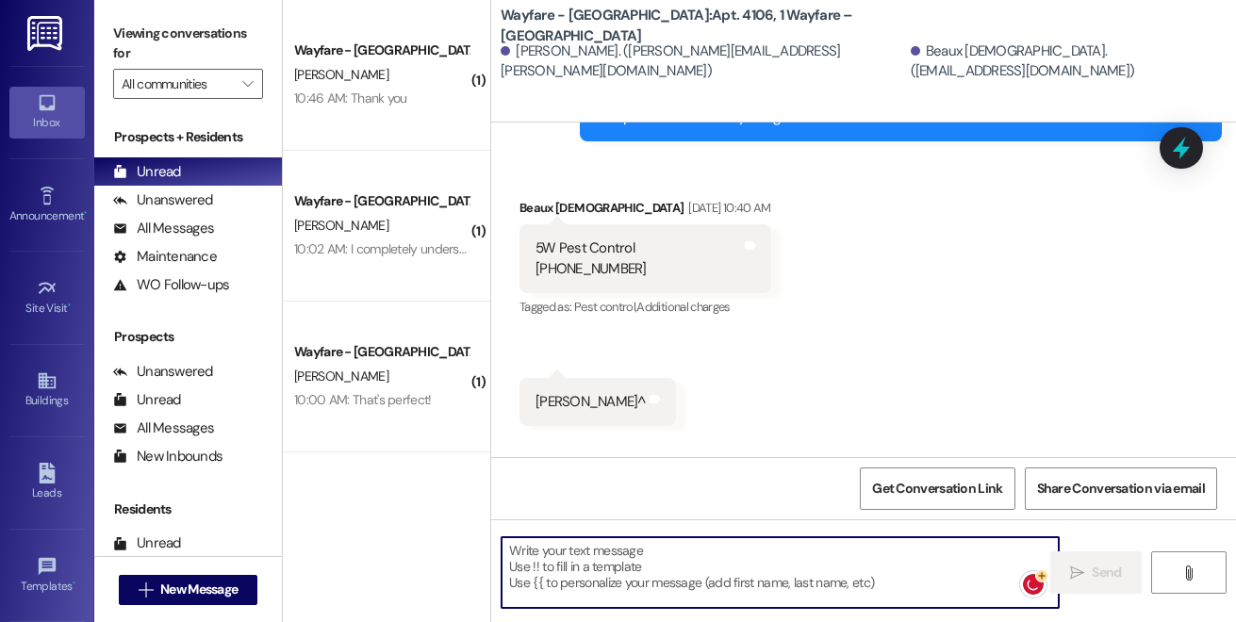
scroll to position [0, 0]
click at [220, 586] on span "New Message" at bounding box center [198, 590] width 77 height 20
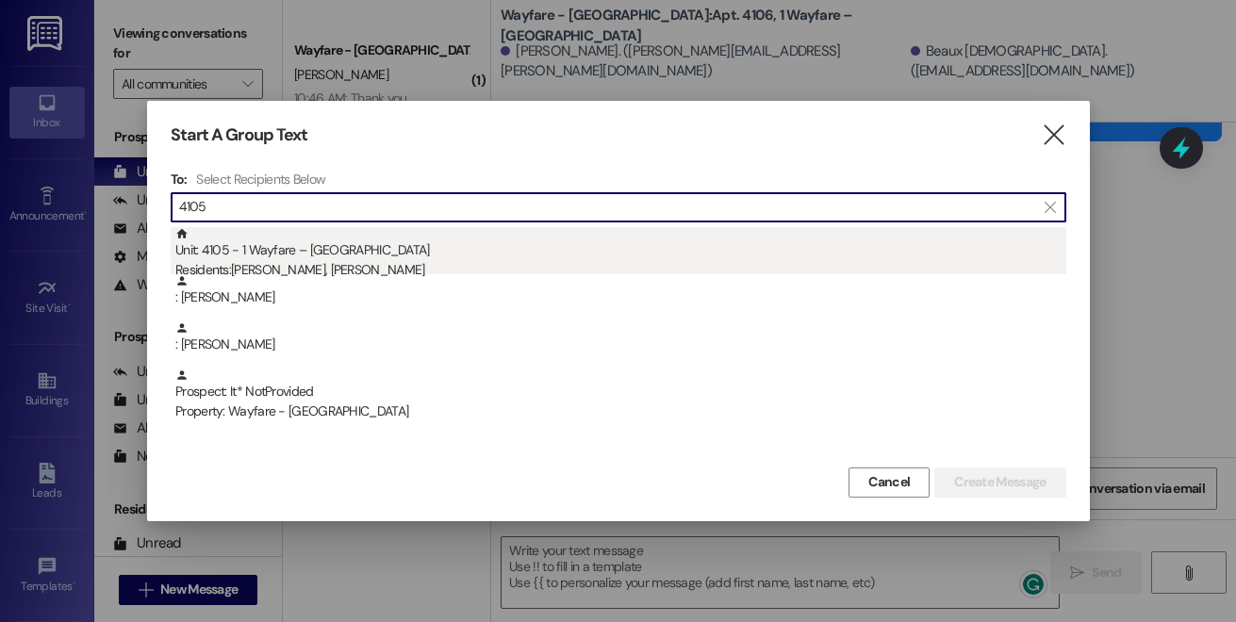
type input "4105"
click at [388, 260] on div "Residents: Micaela Rizzo, Nickolas Rizzo" at bounding box center [620, 270] width 891 height 20
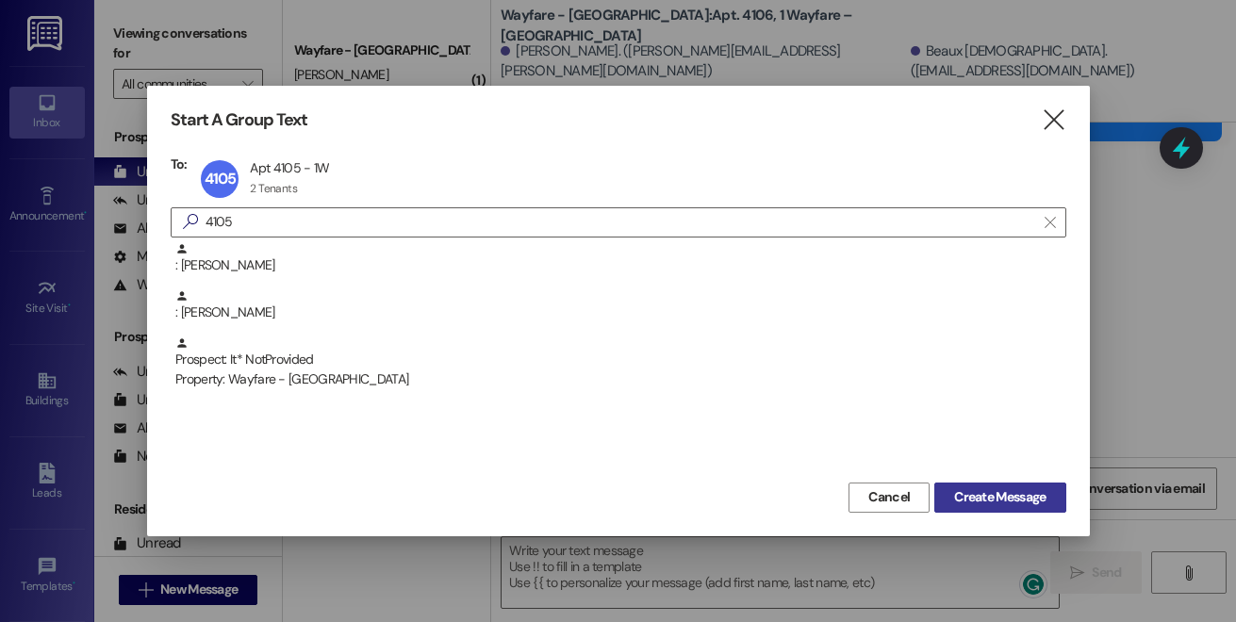
click at [982, 500] on span "Create Message" at bounding box center [999, 497] width 91 height 20
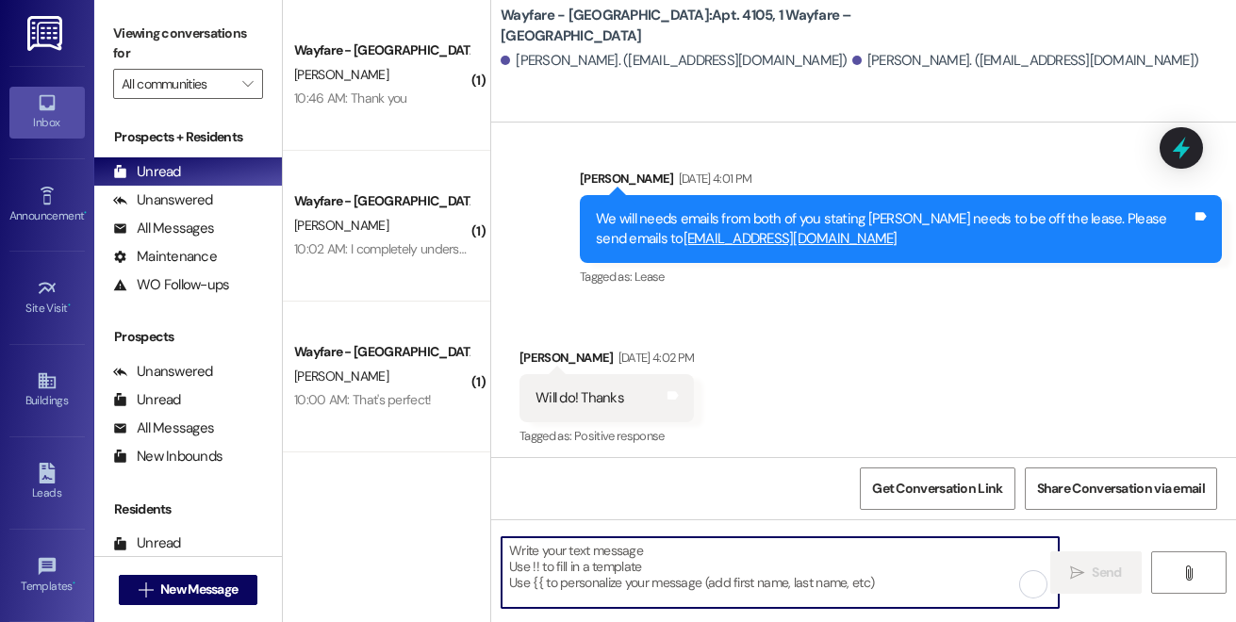
click at [669, 567] on textarea at bounding box center [780, 572] width 557 height 71
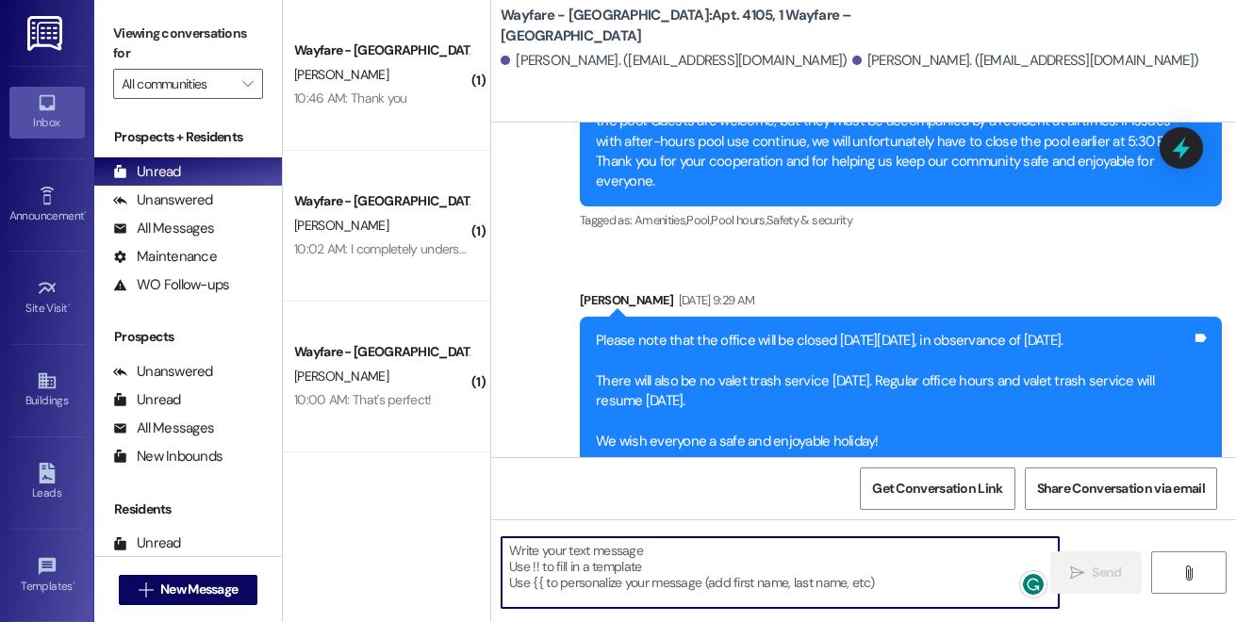
paste textarea "Attention Residents: The black Dodge with license plate starting with VTS must …"
type textarea "Attention Residents: The black Dodge with license plate starting with VTS must …"
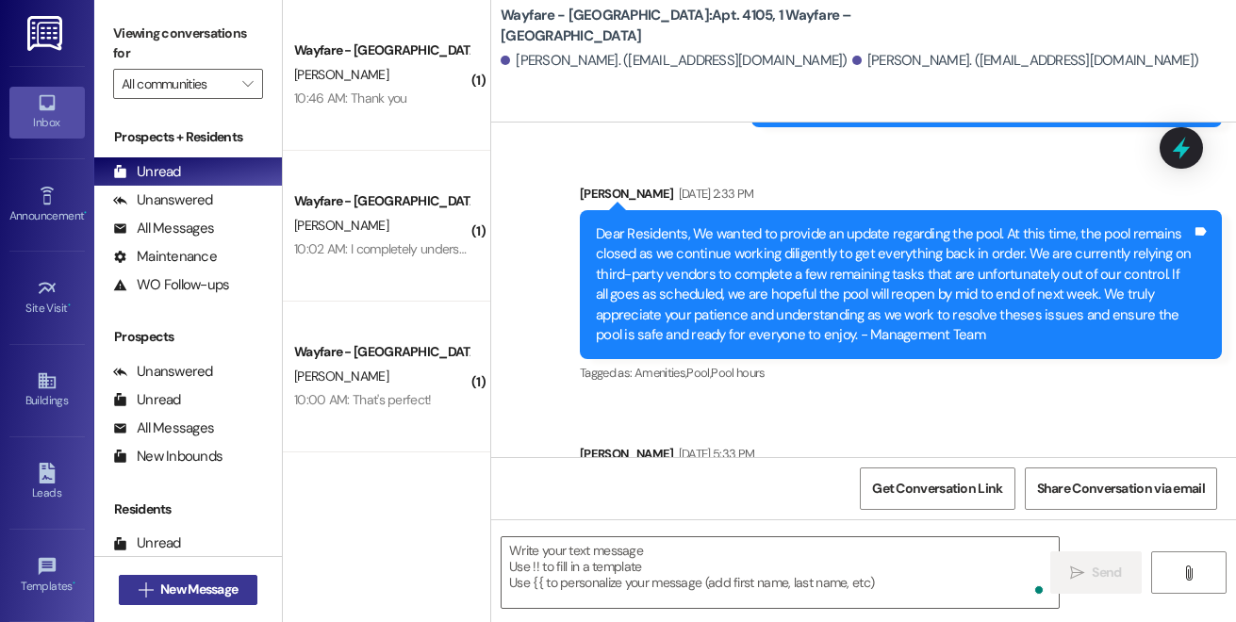
click at [241, 580] on span "New Message" at bounding box center [199, 590] width 85 height 20
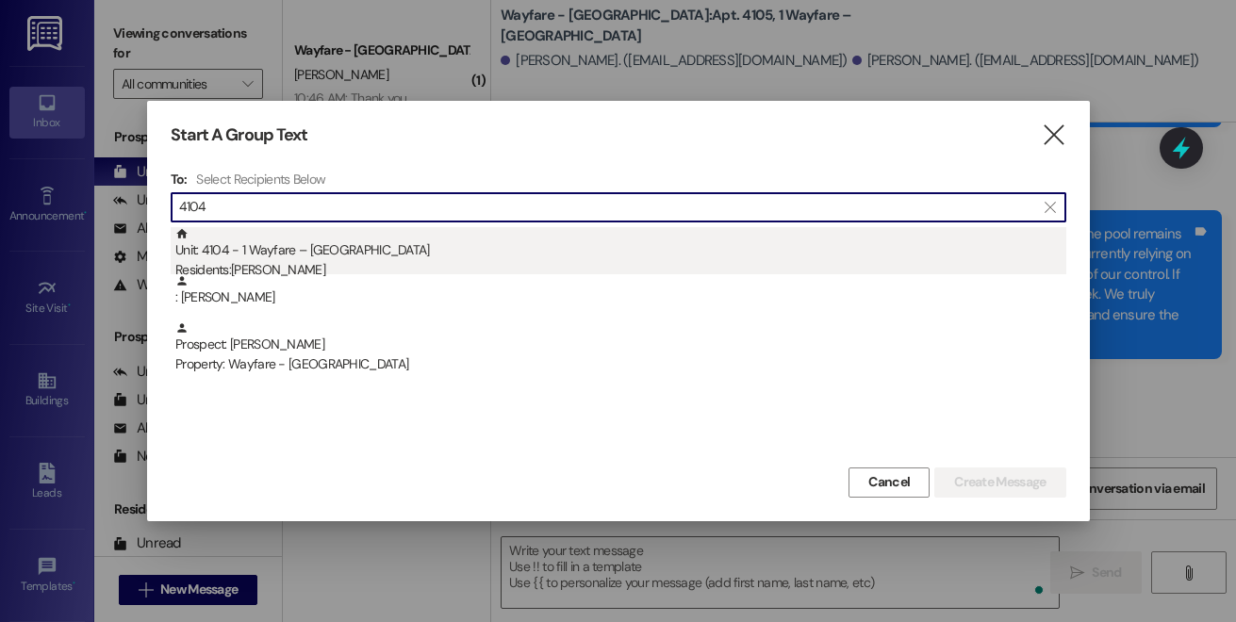
type input "4104"
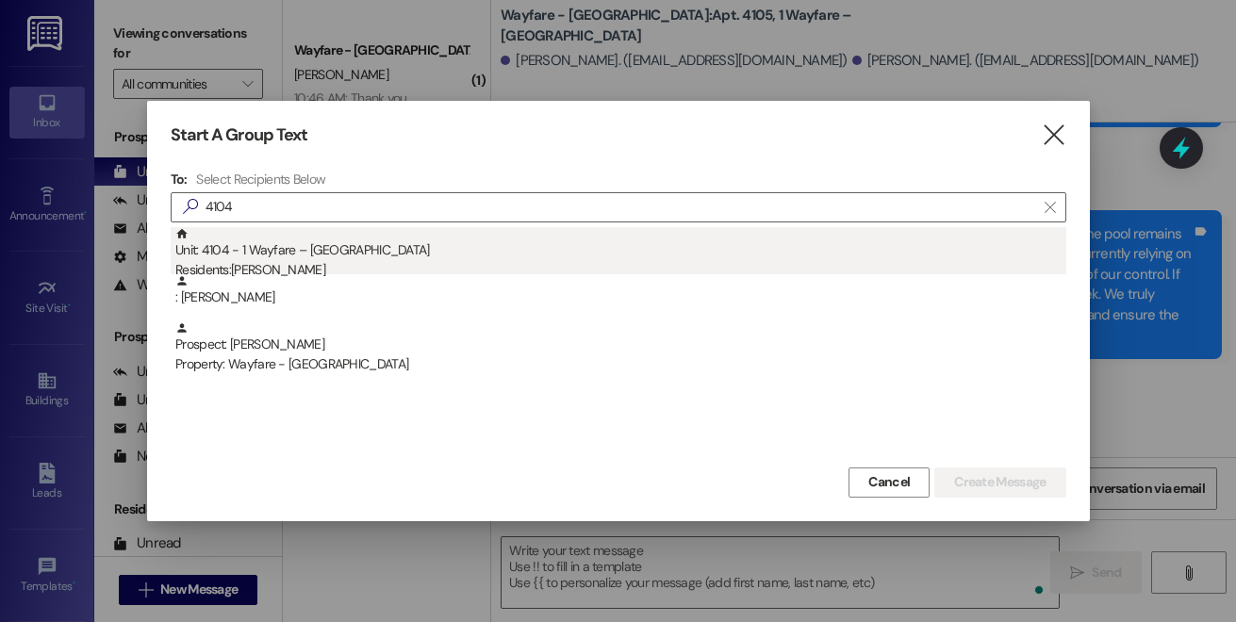
click at [355, 247] on div "Unit: 4104 - 1 Wayfare – Cumberland Park Residents: Garly Ambroise" at bounding box center [620, 254] width 891 height 54
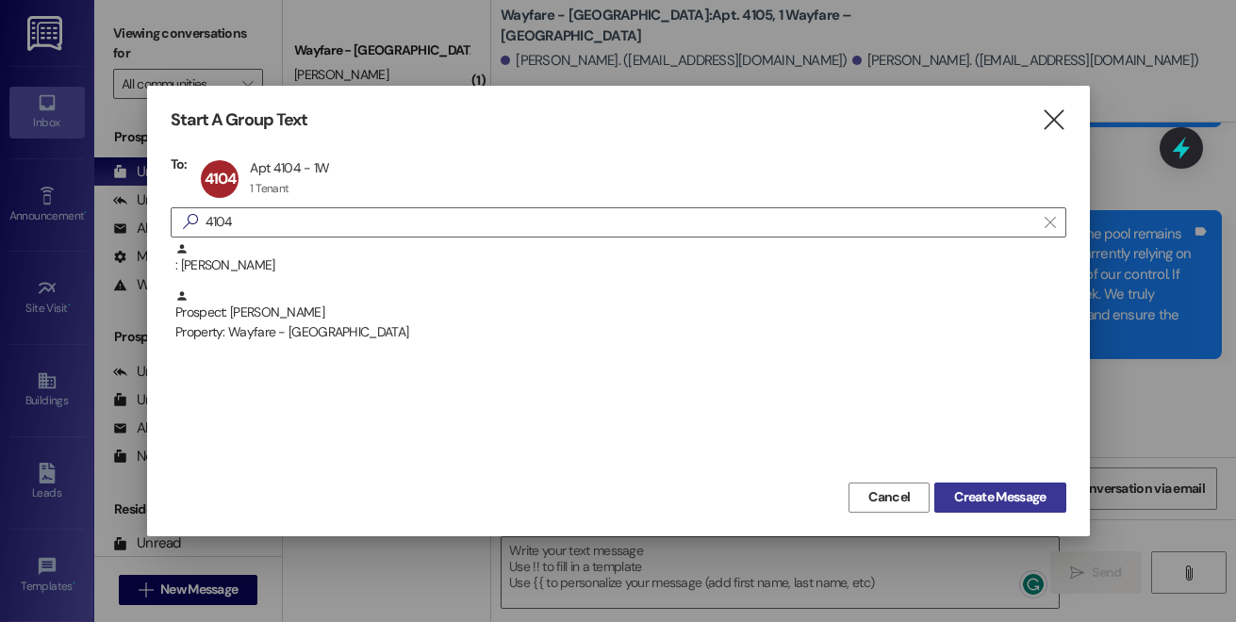
click at [984, 500] on span "Create Message" at bounding box center [999, 497] width 91 height 20
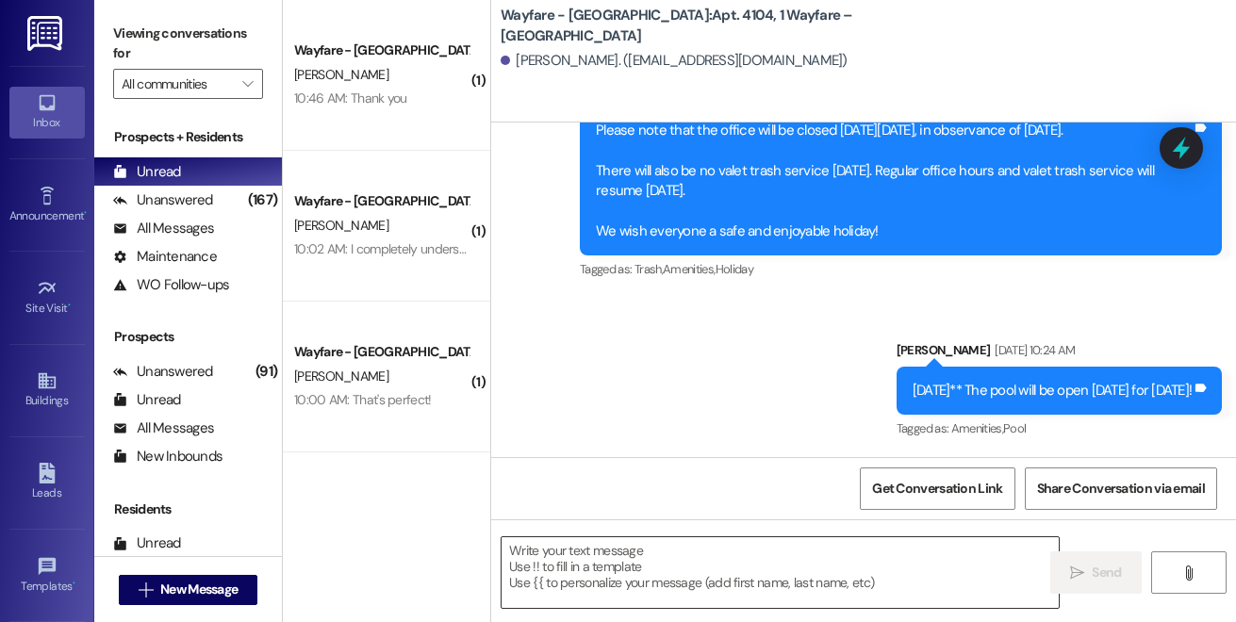
click at [661, 563] on textarea at bounding box center [780, 572] width 557 height 71
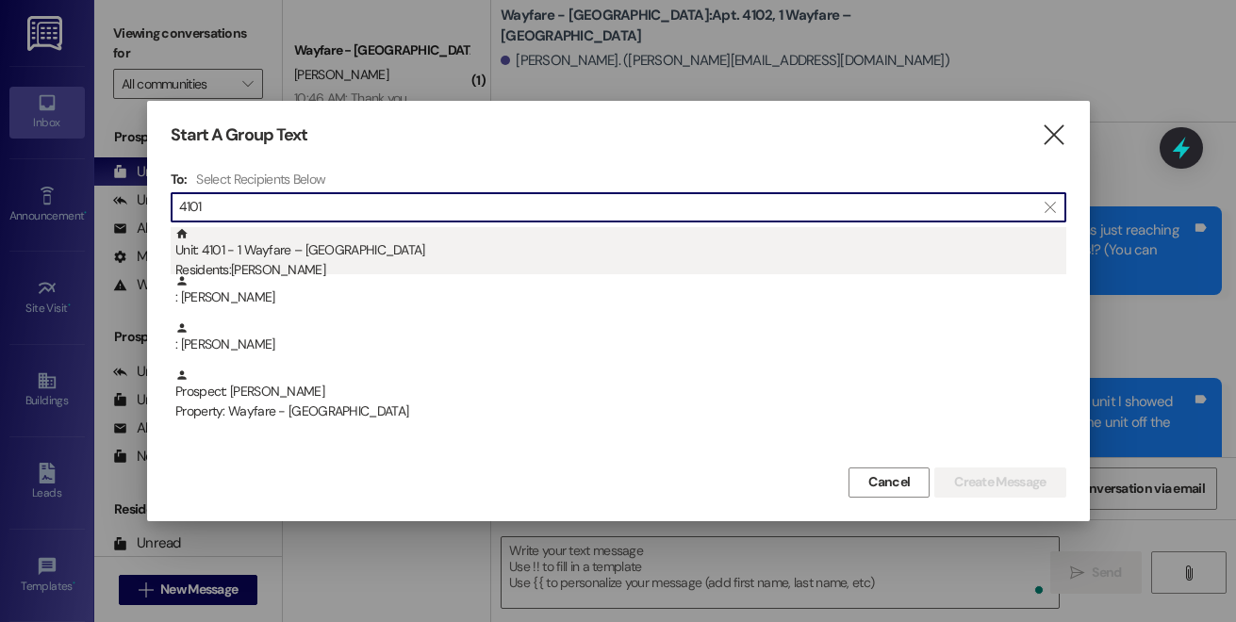
type input "4101"
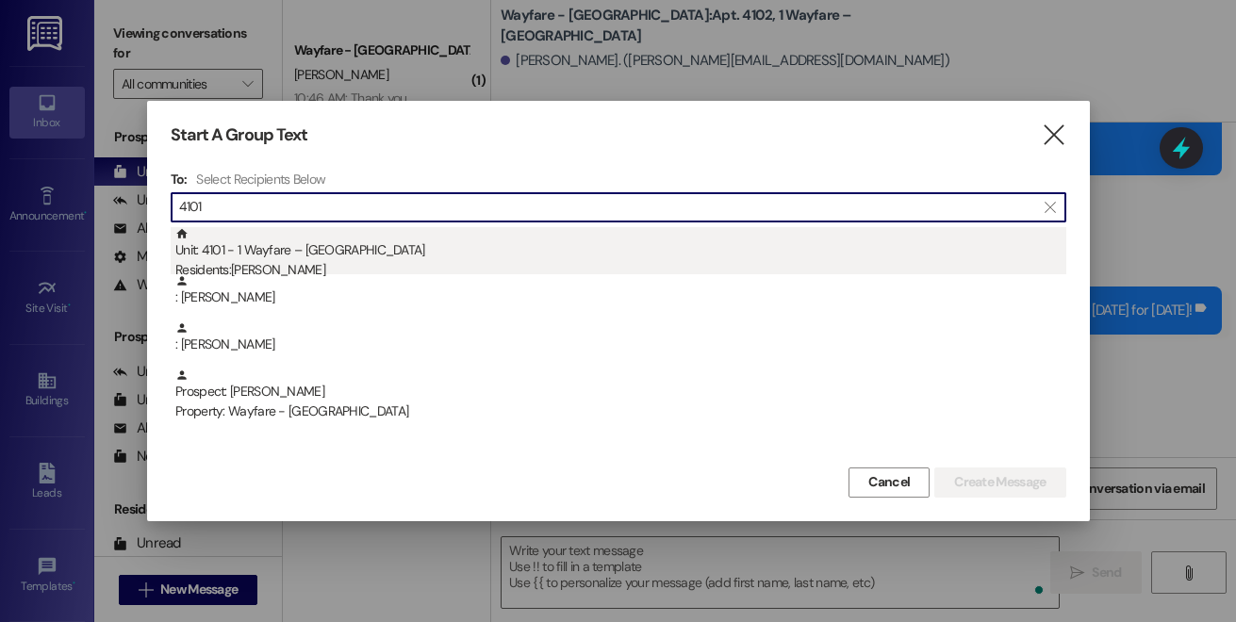
click at [388, 256] on div "Unit: 4101 - 1 Wayfare – Cumberland Park Residents: Kelley Grey" at bounding box center [620, 254] width 891 height 54
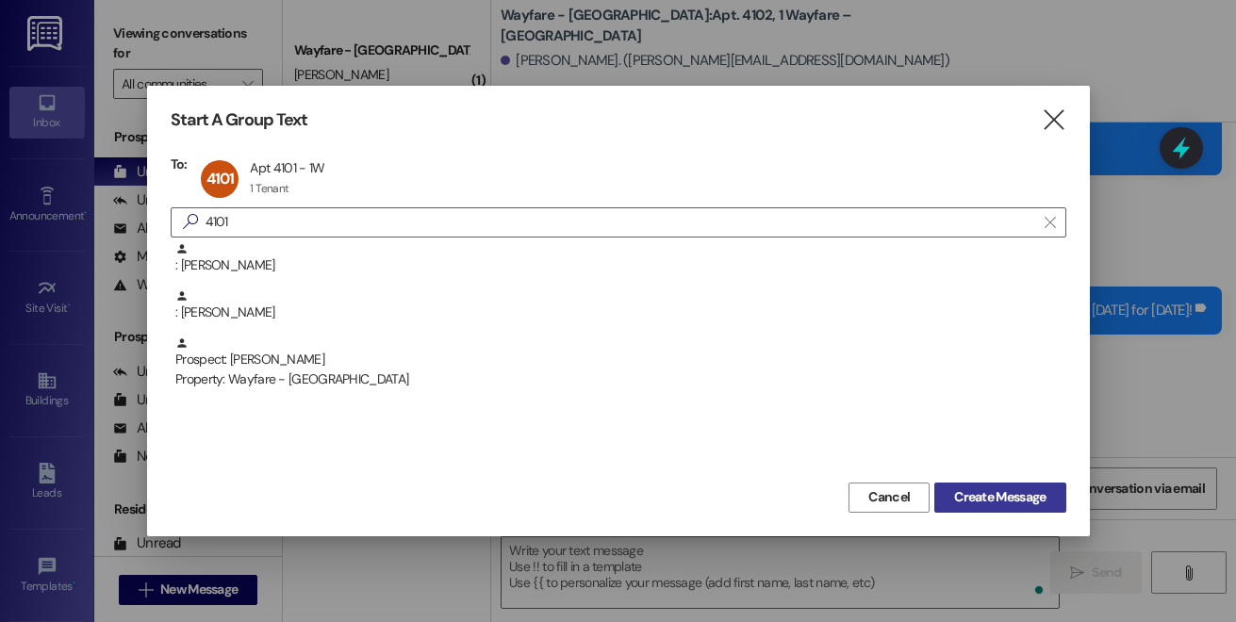
click at [983, 503] on span "Create Message" at bounding box center [999, 497] width 91 height 20
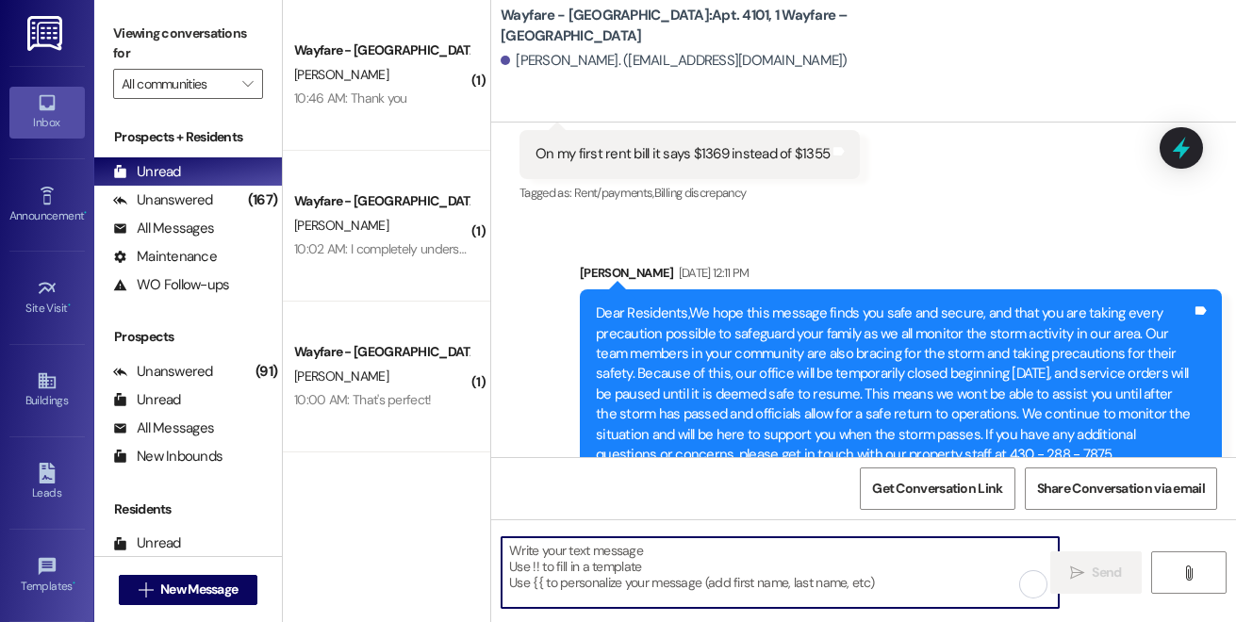
paste textarea "Attention Residents: The black Dodge with license plate starting with VTS must …"
type textarea "Attention Residents: The black Dodge with license plate starting with VTS must …"
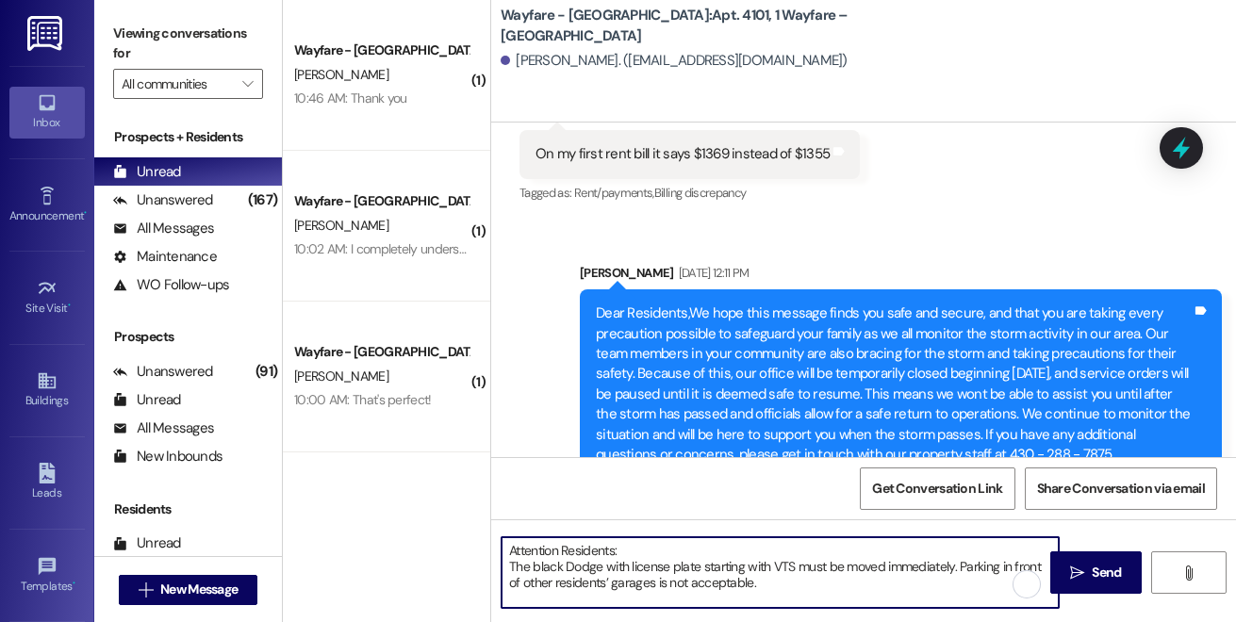
click at [718, 573] on textarea "Attention Residents: The black Dodge with license plate starting with VTS must …" at bounding box center [780, 572] width 557 height 71
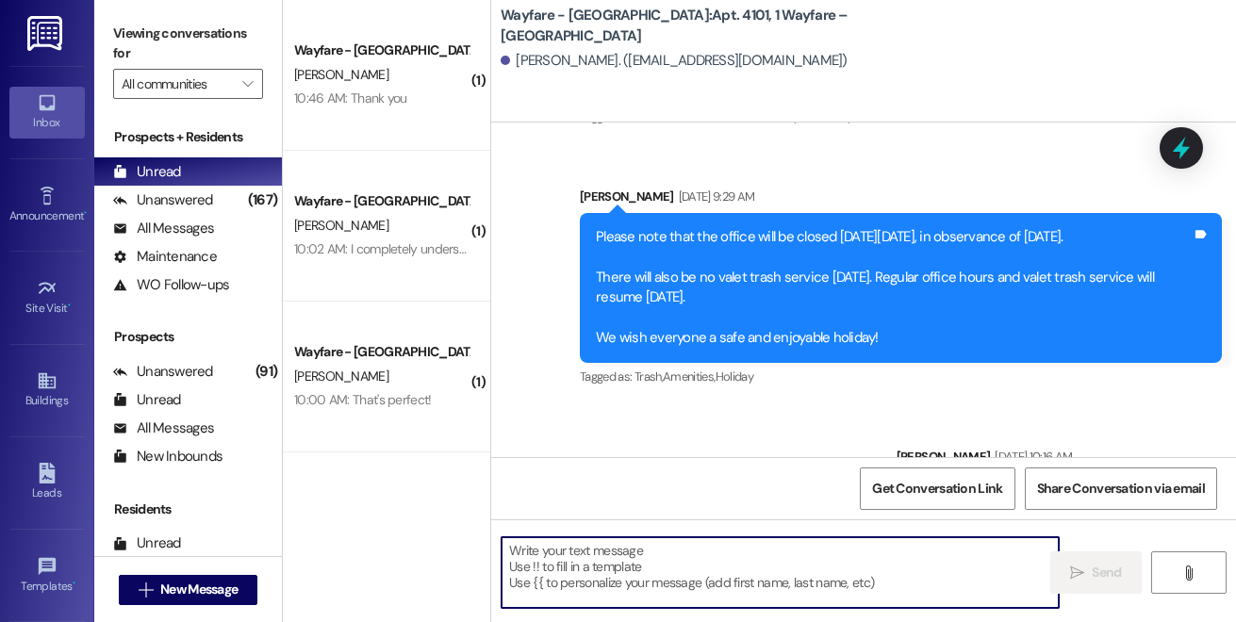
scroll to position [13018, 0]
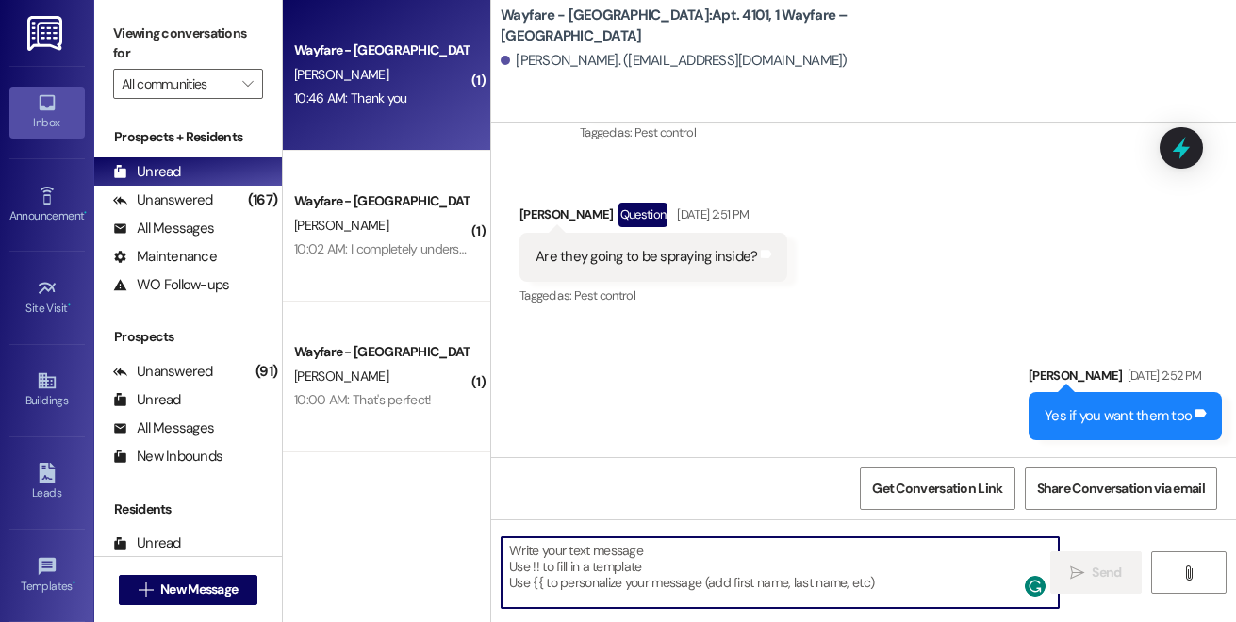
click at [437, 74] on div "S. DUGGIRALA" at bounding box center [381, 75] width 178 height 24
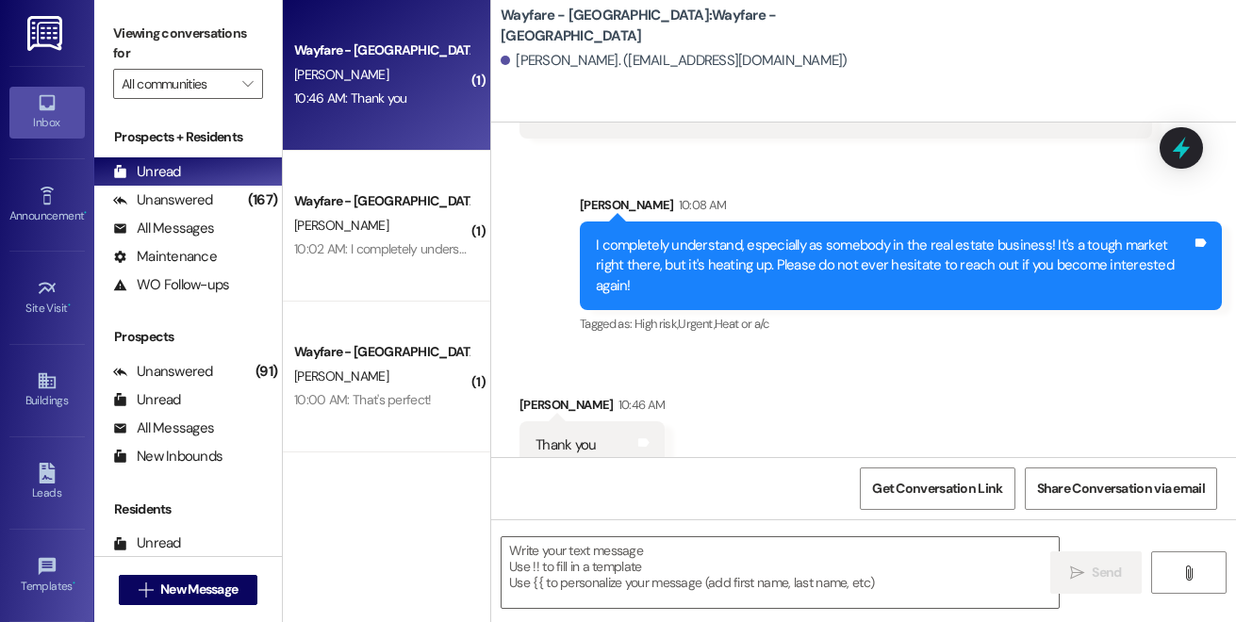
scroll to position [0, 0]
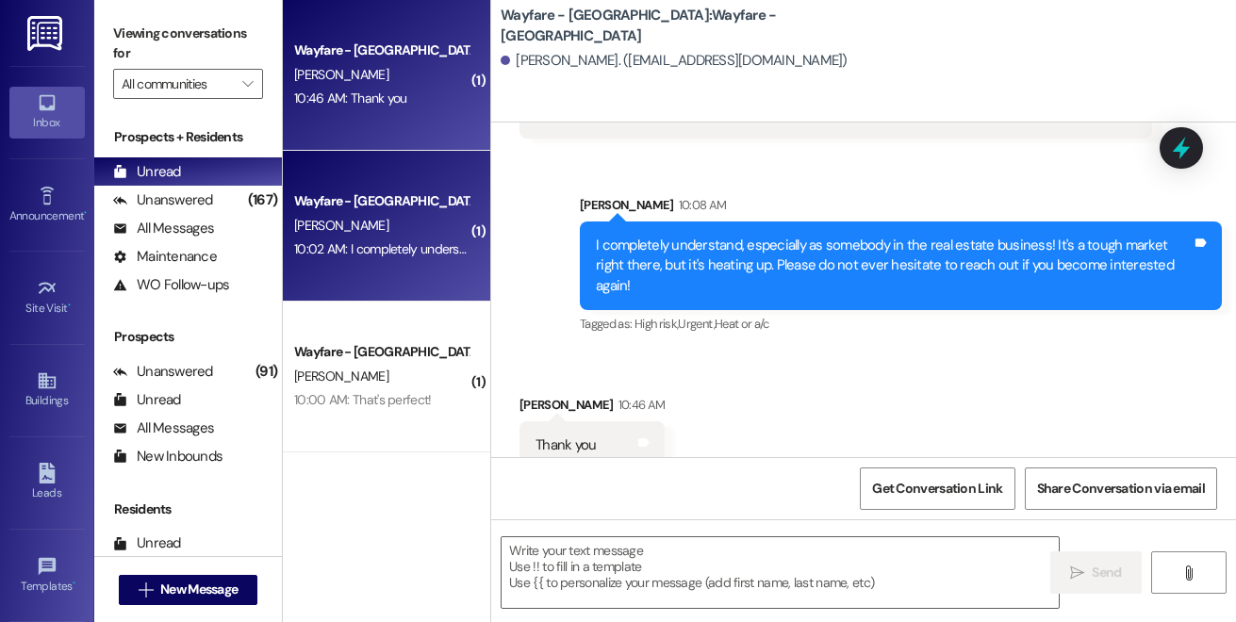
click at [408, 213] on div "Wayfare - Cumberland Park Prospect" at bounding box center [381, 202] width 178 height 24
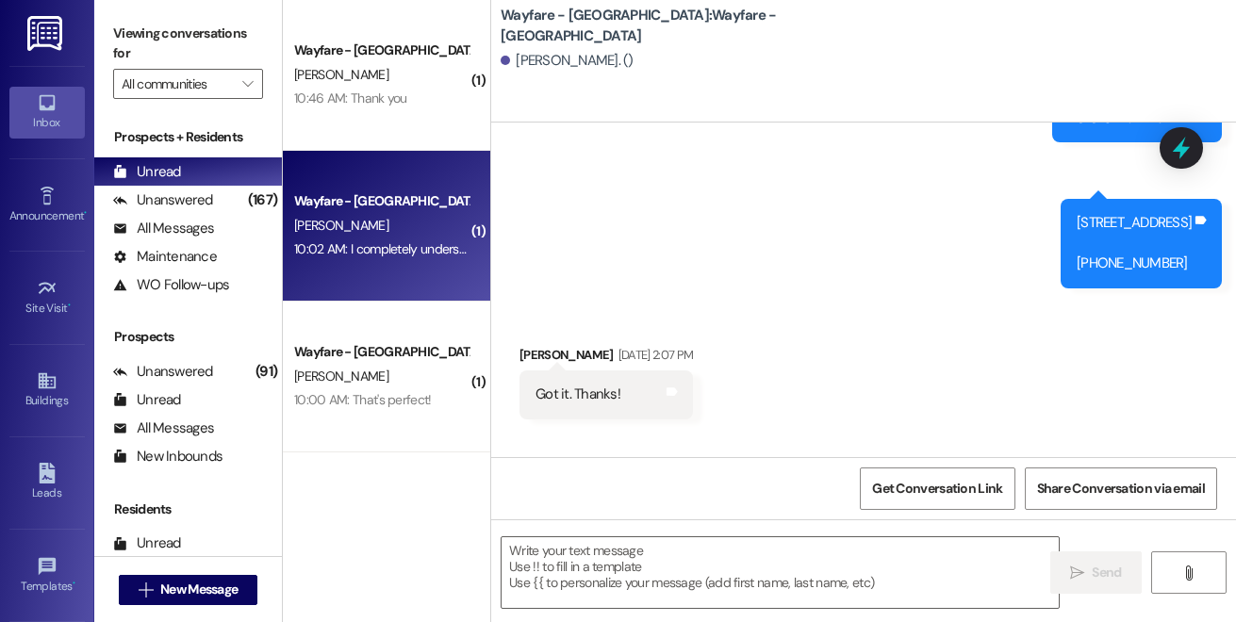
scroll to position [1512, 0]
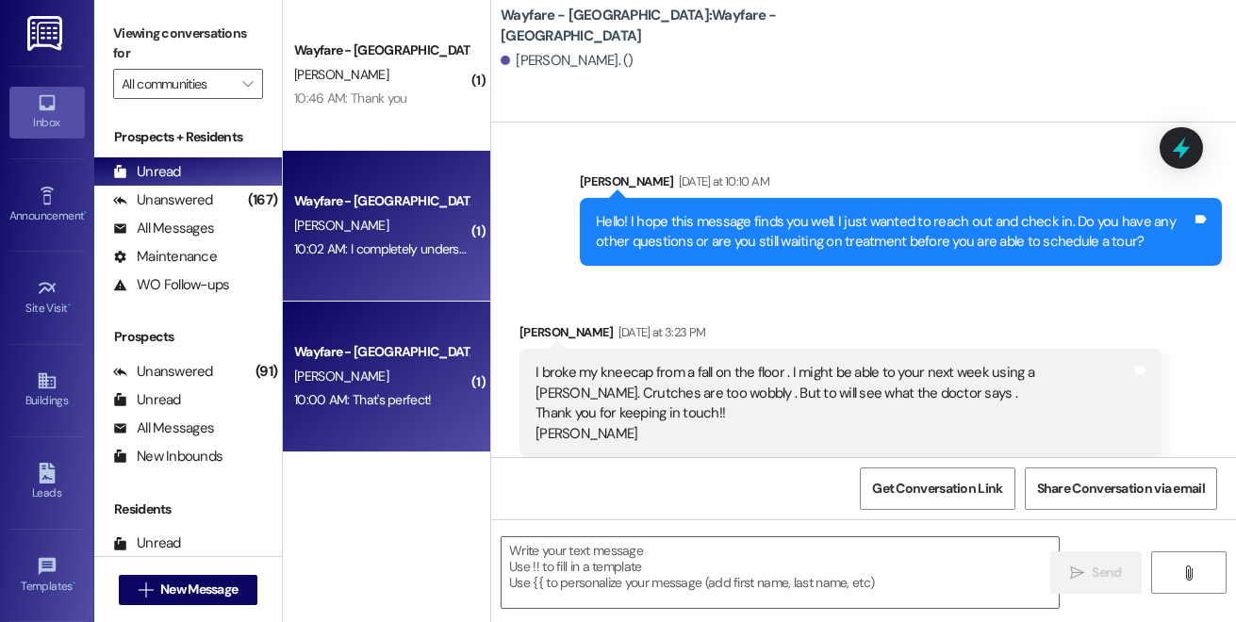
click at [388, 350] on div "Wayfare - Cumberland Park Prospect" at bounding box center [381, 352] width 174 height 20
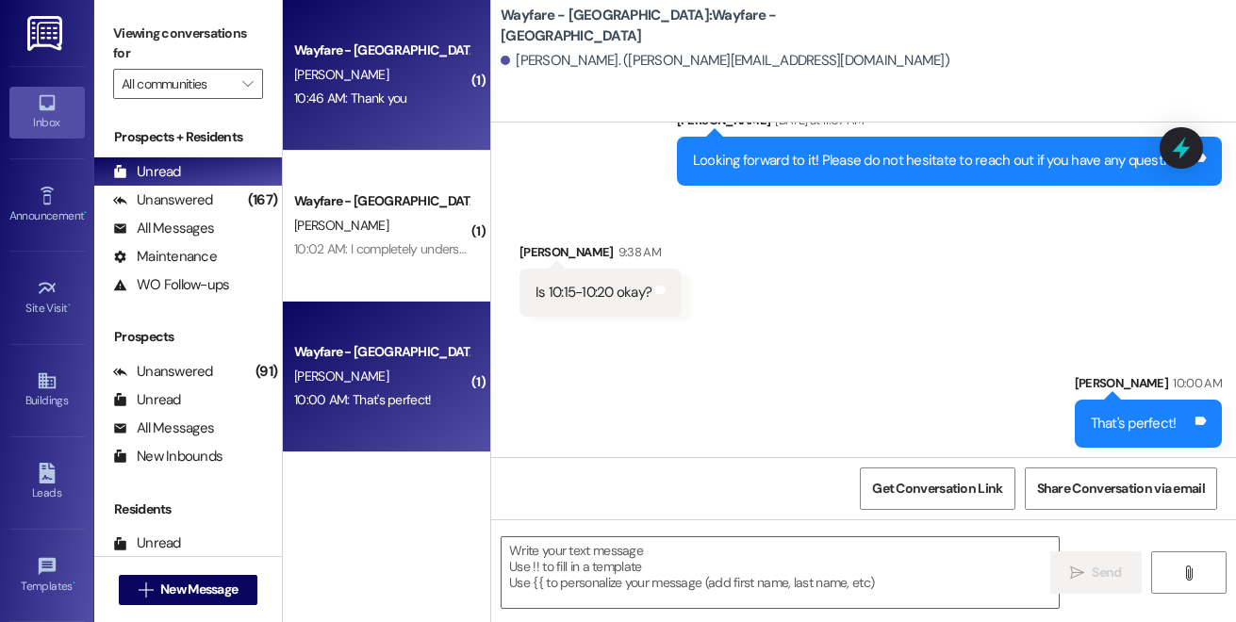
scroll to position [0, 0]
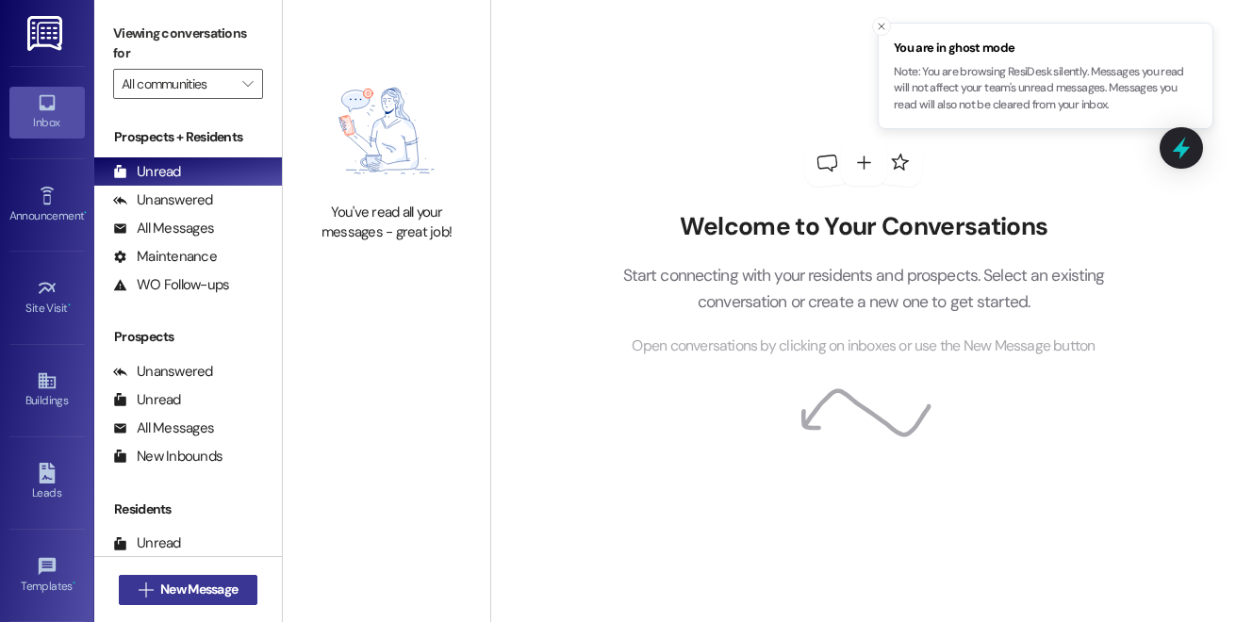
click at [208, 586] on span "New Message" at bounding box center [198, 590] width 77 height 20
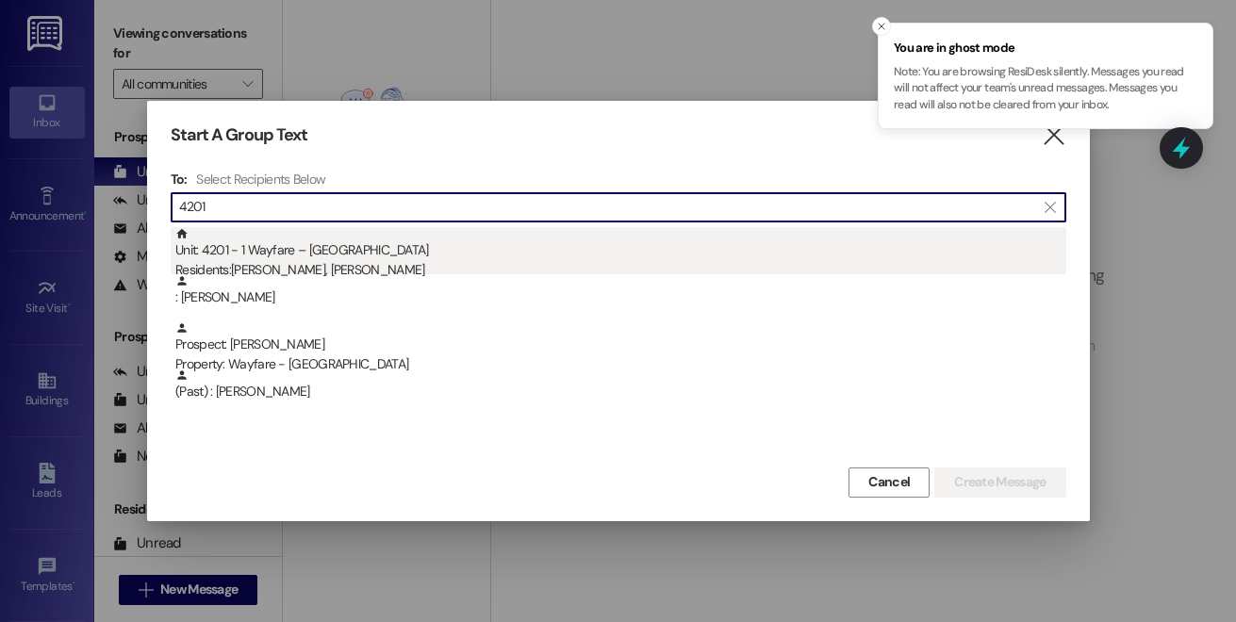
type input "4201"
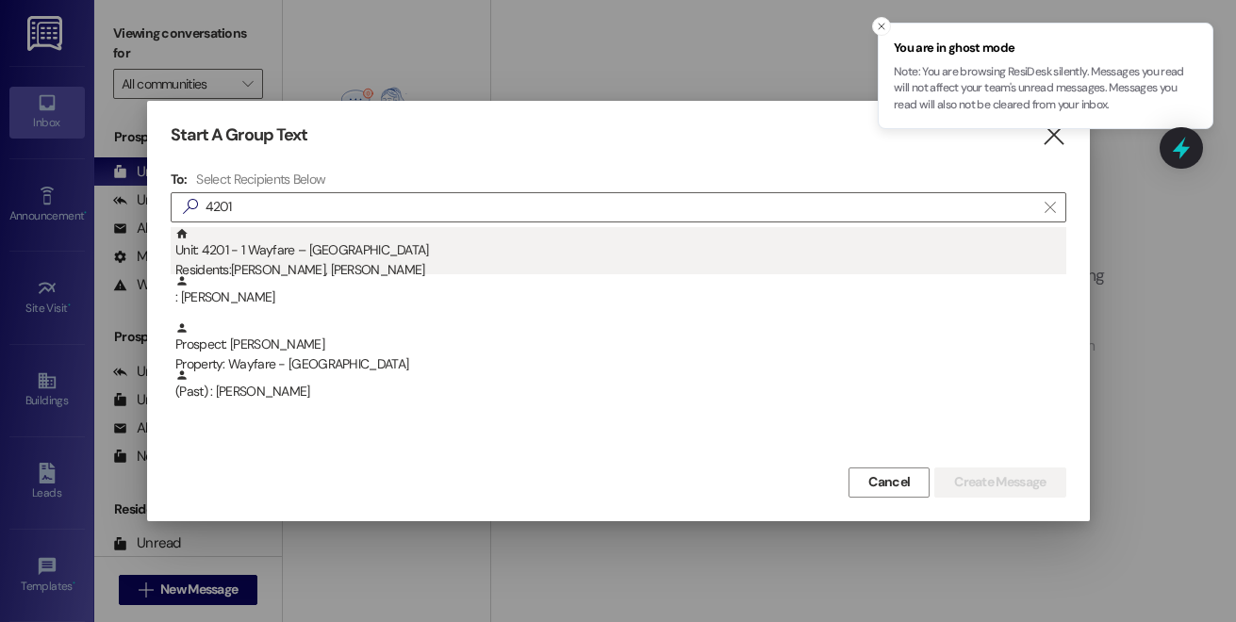
click at [384, 254] on div "Unit: 4201 - 1 Wayfare – [GEOGRAPHIC_DATA] Residents: [PERSON_NAME], [PERSON_NA…" at bounding box center [620, 254] width 891 height 54
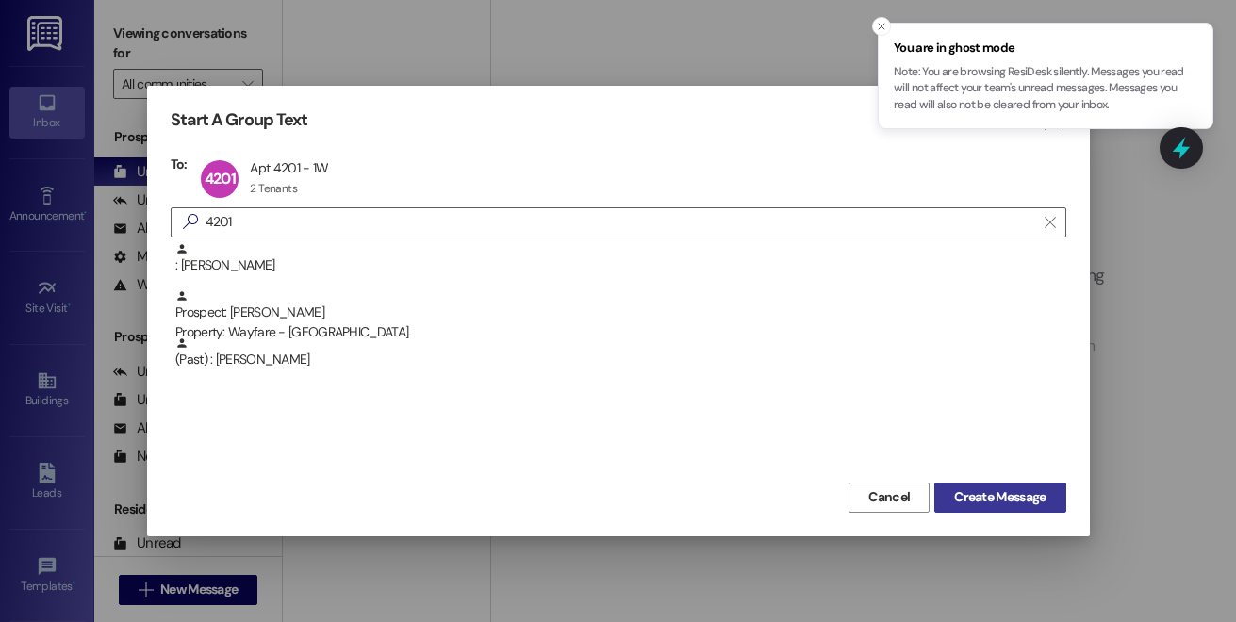
click at [979, 503] on span "Create Message" at bounding box center [999, 497] width 91 height 20
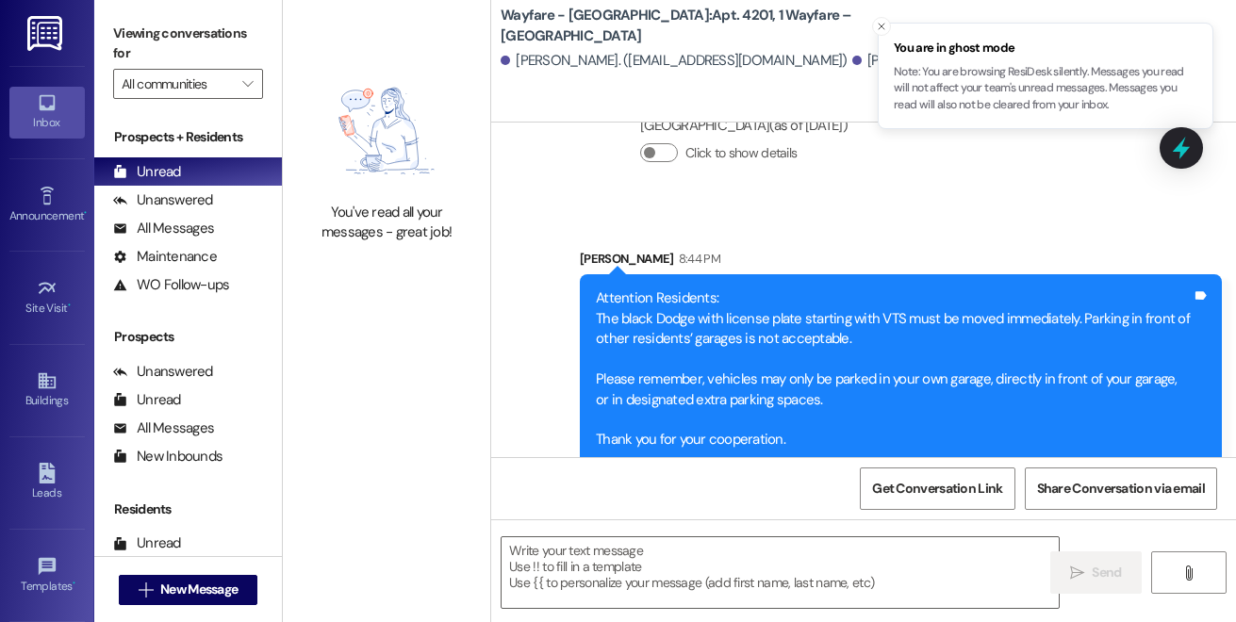
scroll to position [2552, 0]
click at [664, 579] on textarea at bounding box center [780, 572] width 557 height 71
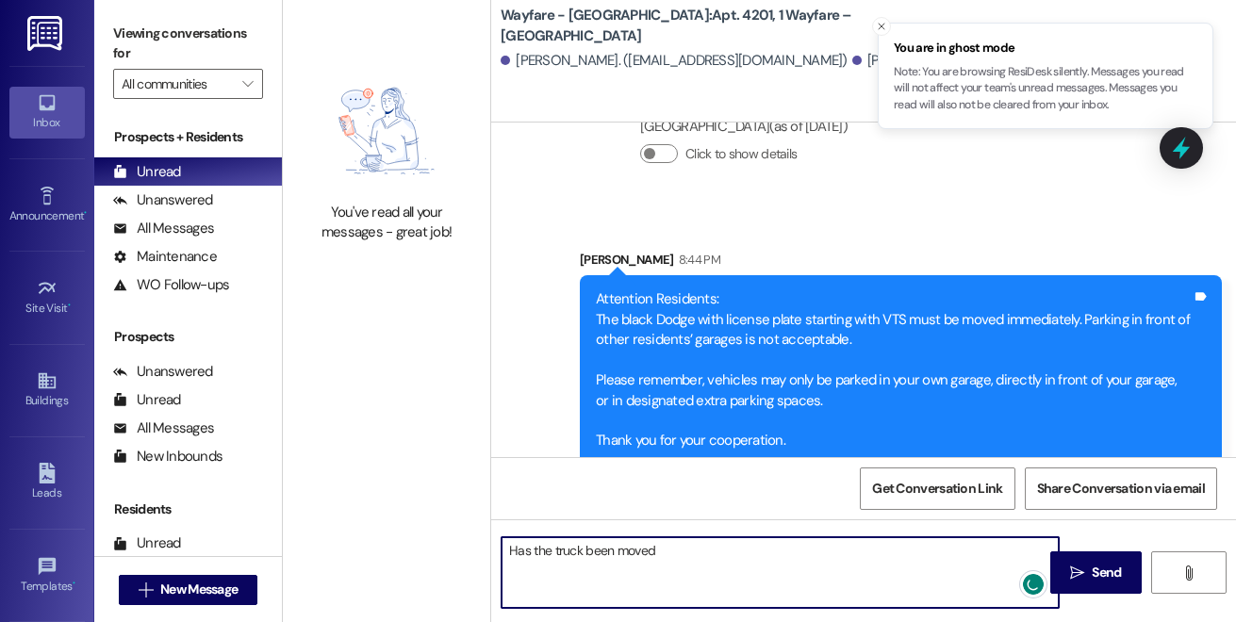
type textarea "Has the truck been moved?"
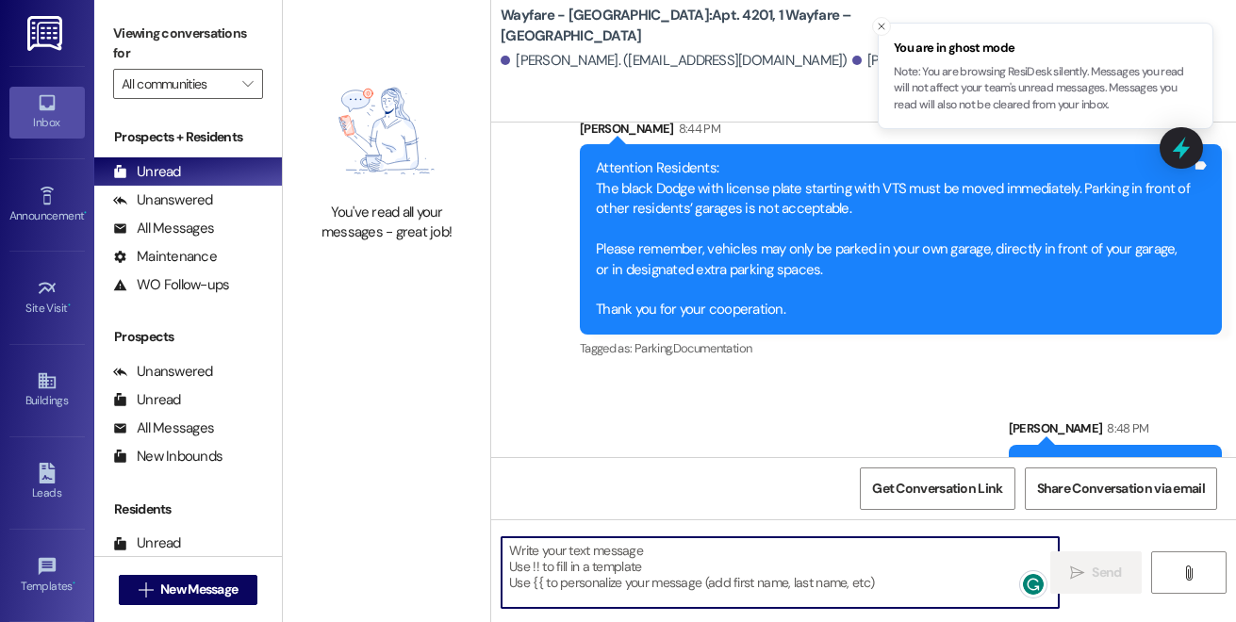
scroll to position [2682, 0]
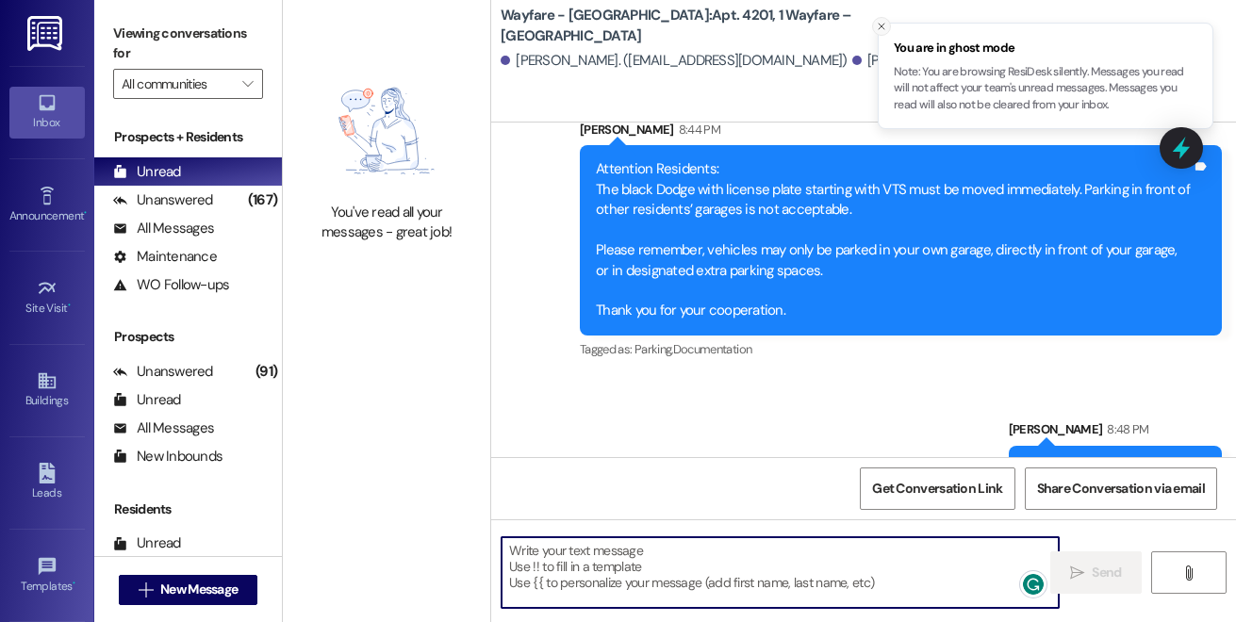
click at [878, 25] on icon "Close toast" at bounding box center [881, 26] width 11 height 11
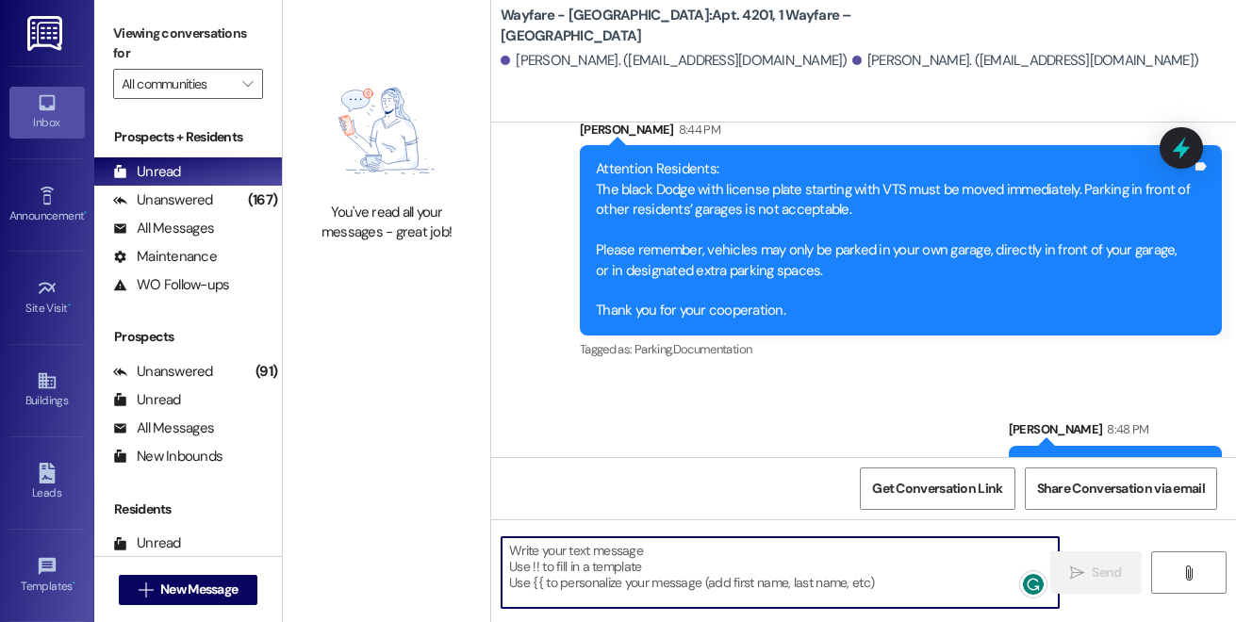
scroll to position [0, 0]
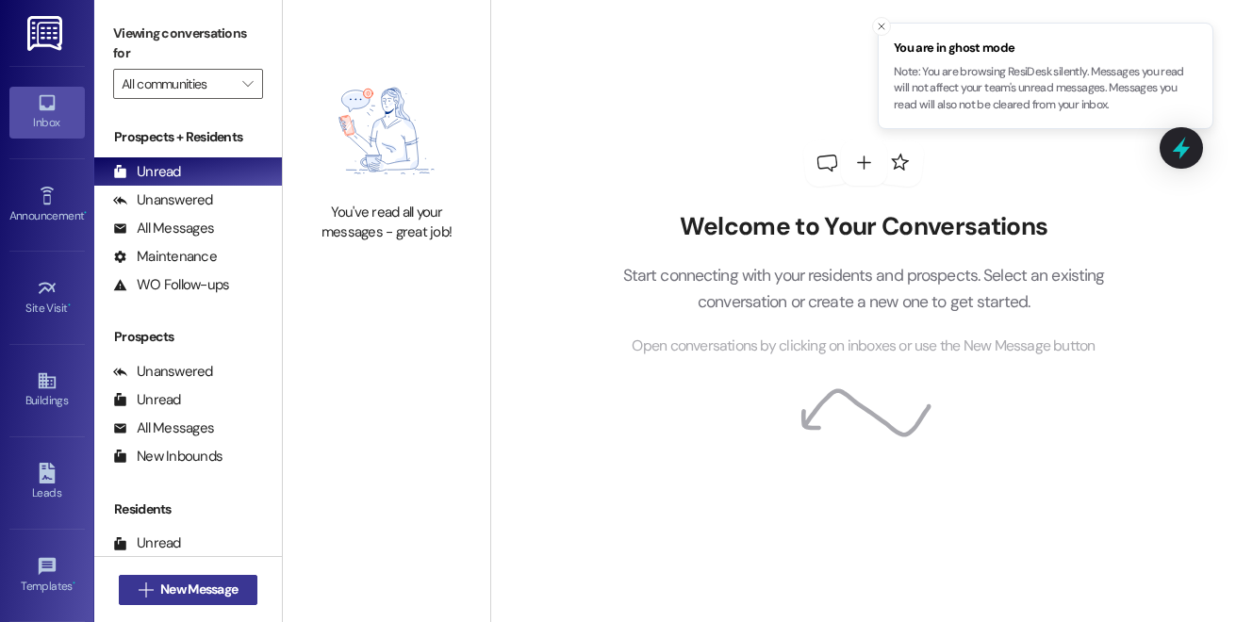
click at [209, 586] on span "New Message" at bounding box center [198, 590] width 77 height 20
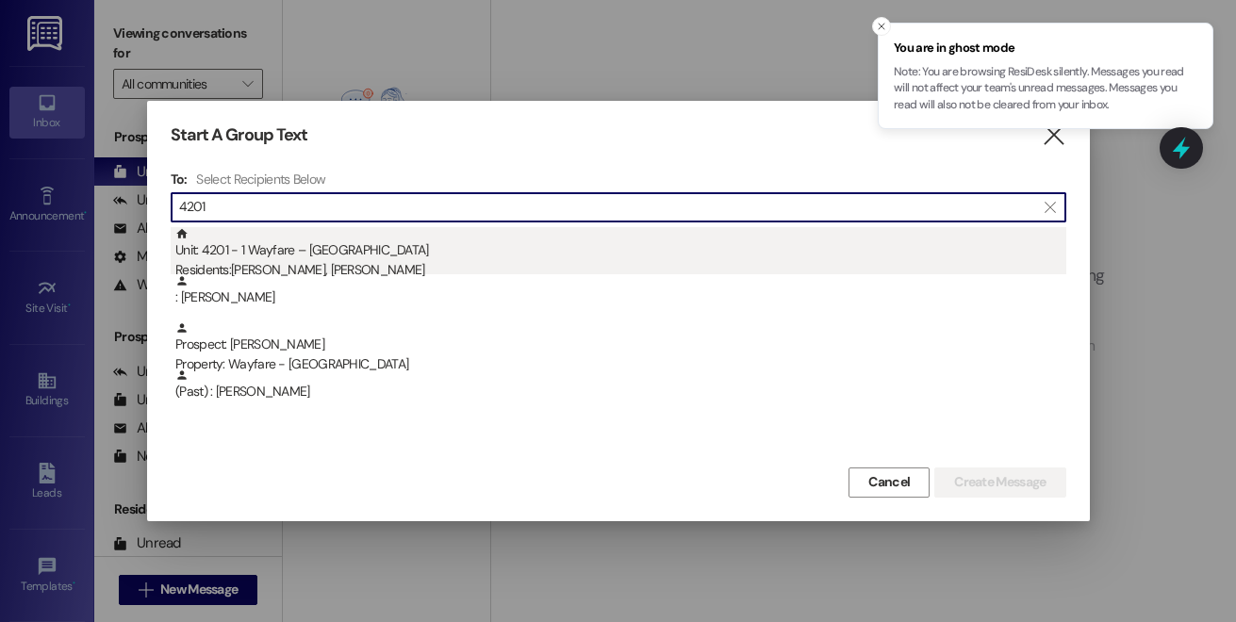
type input "4201"
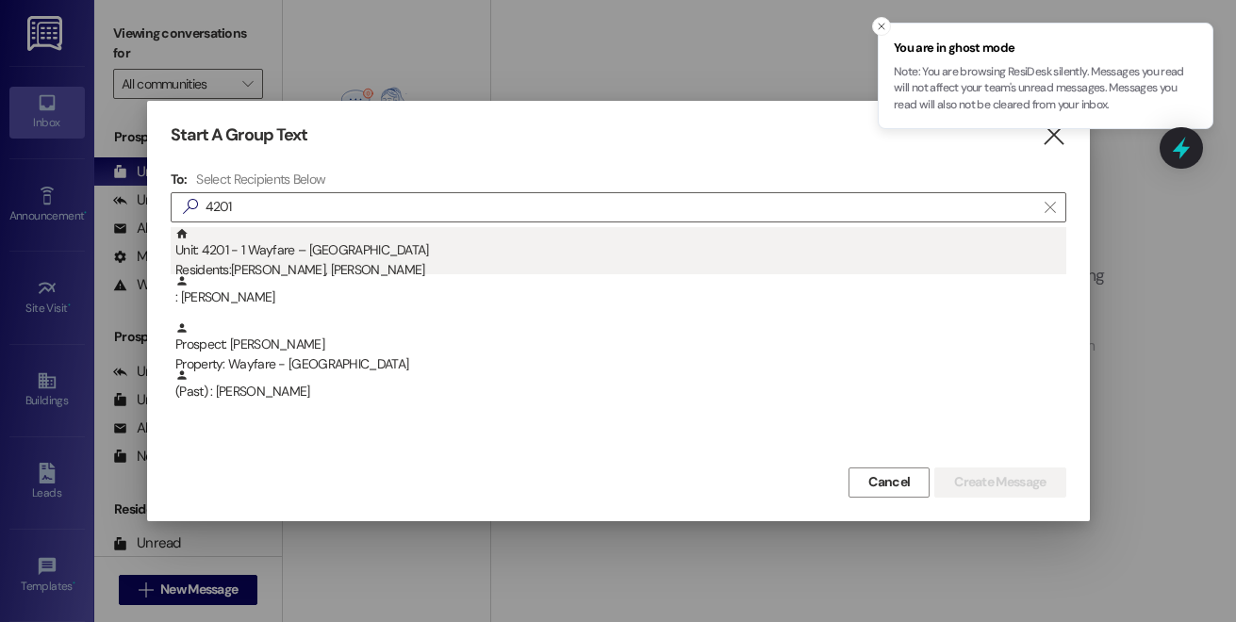
click at [357, 255] on div "Unit: 4201 - 1 Wayfare – [GEOGRAPHIC_DATA] Residents: [PERSON_NAME], [PERSON_NA…" at bounding box center [620, 254] width 891 height 54
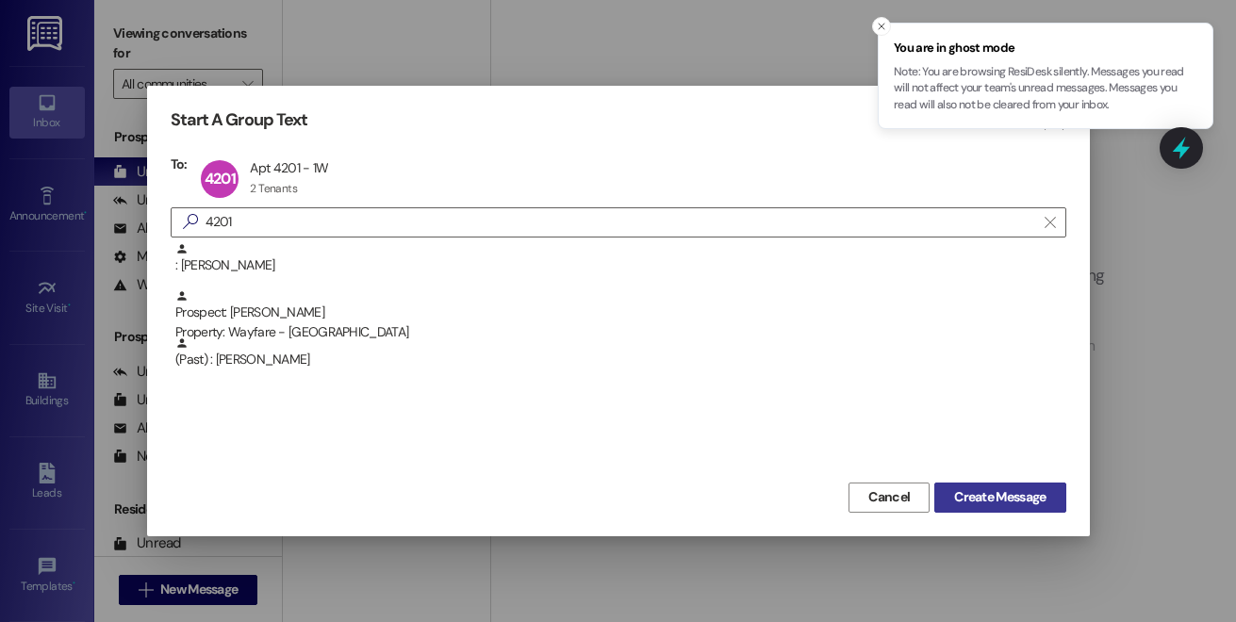
click at [1021, 503] on span "Create Message" at bounding box center [999, 497] width 91 height 20
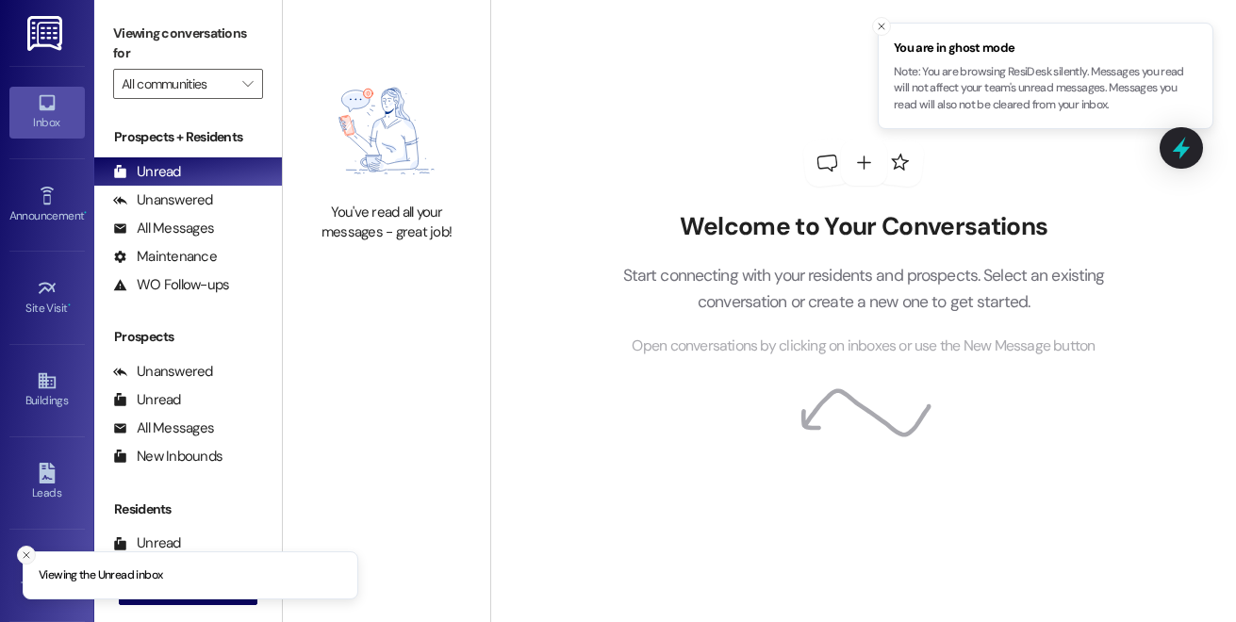
click at [25, 553] on line "Close toast" at bounding box center [27, 556] width 6 height 6
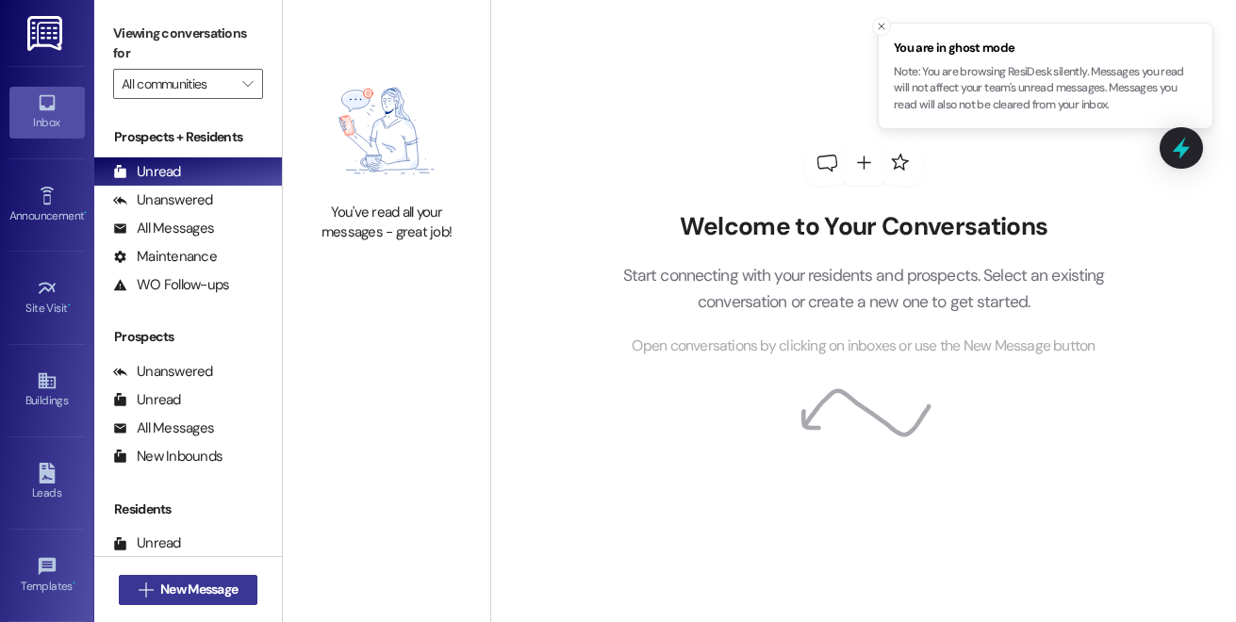
click at [187, 589] on span "New Message" at bounding box center [198, 590] width 77 height 20
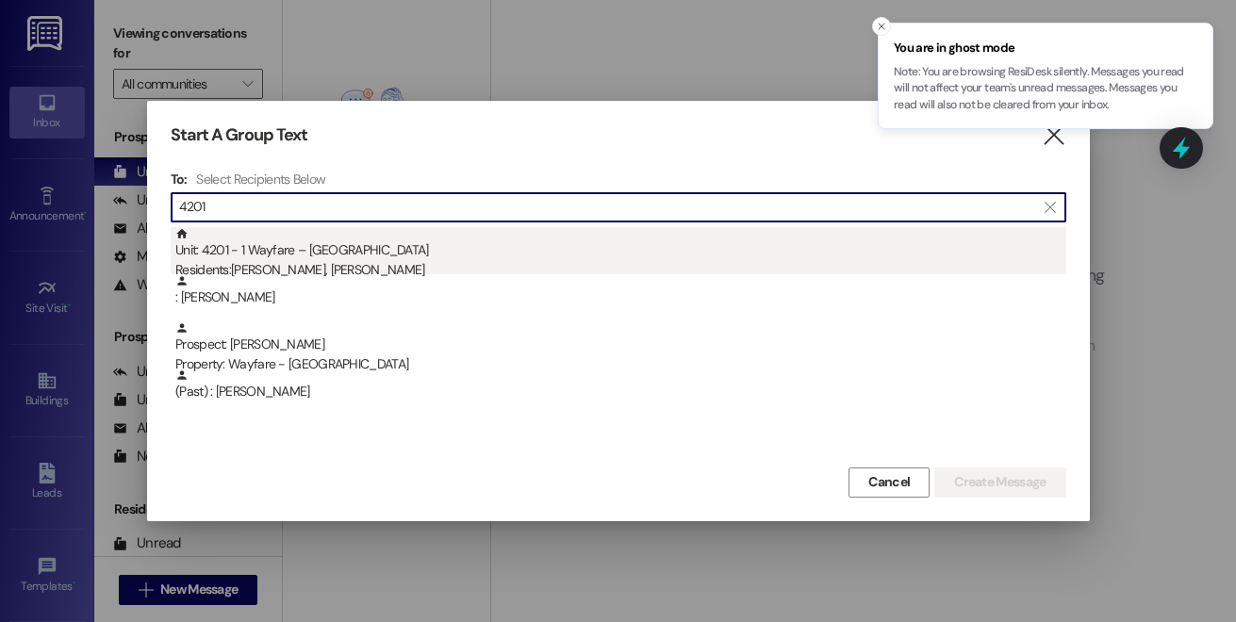
type input "4201"
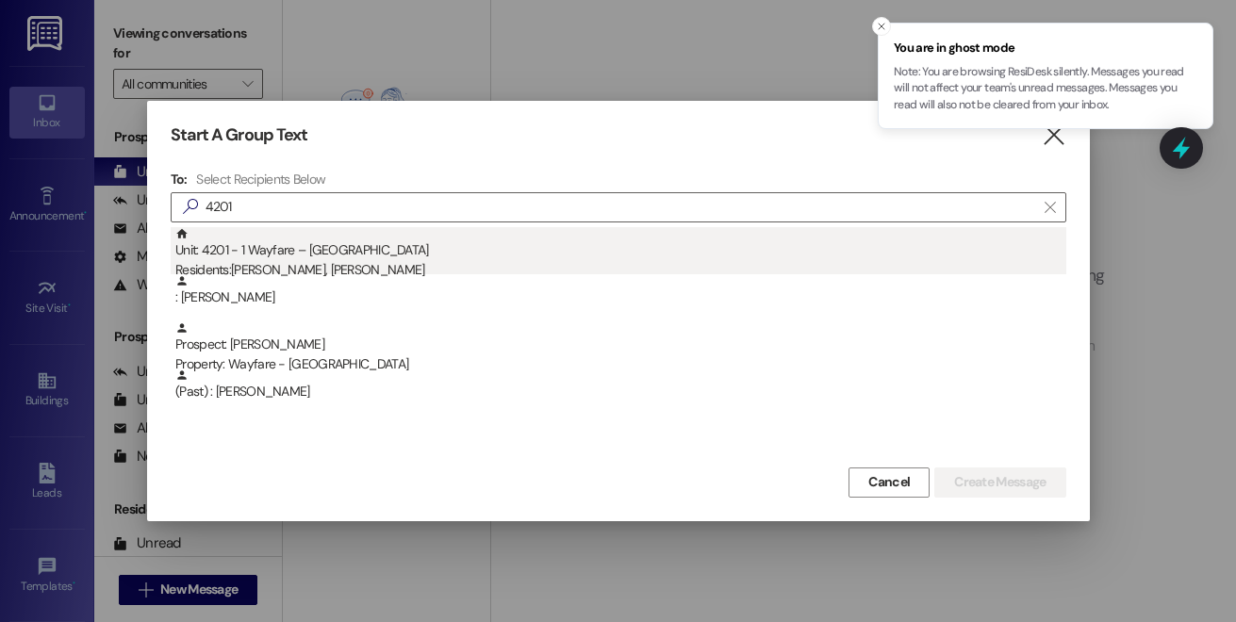
click at [385, 246] on div "Unit: 4201 - 1 Wayfare – [GEOGRAPHIC_DATA] Residents: [PERSON_NAME], [PERSON_NA…" at bounding box center [620, 254] width 891 height 54
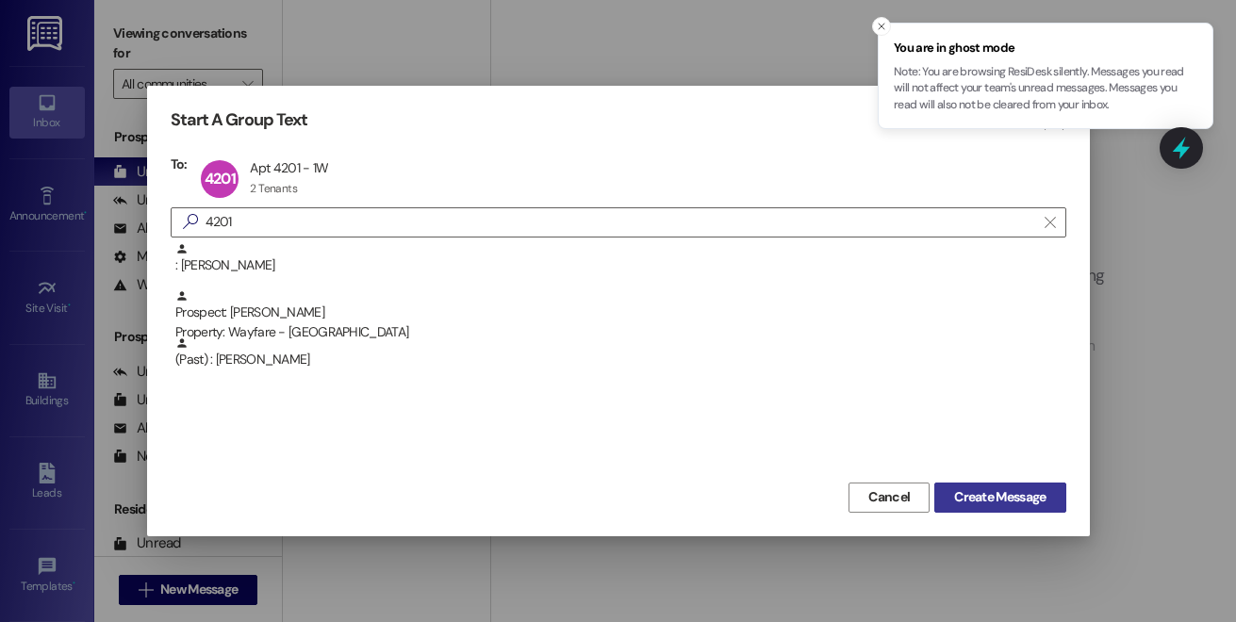
click at [954, 505] on span "Create Message" at bounding box center [999, 497] width 91 height 20
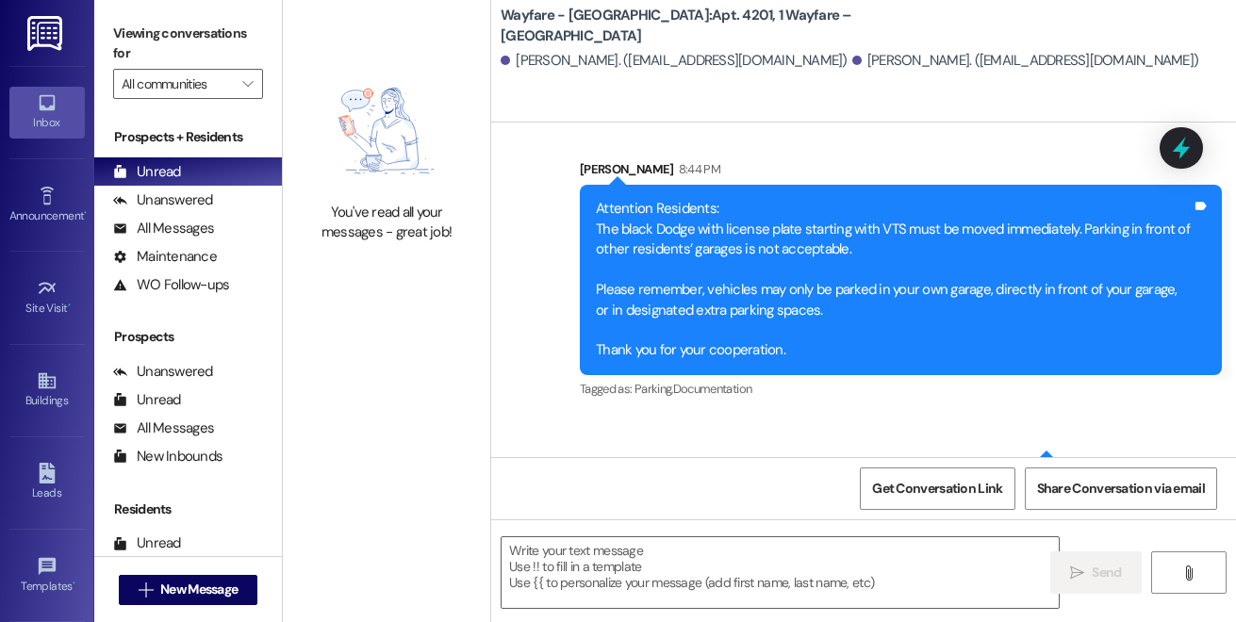
scroll to position [2659, 0]
